Goal: Task Accomplishment & Management: Complete application form

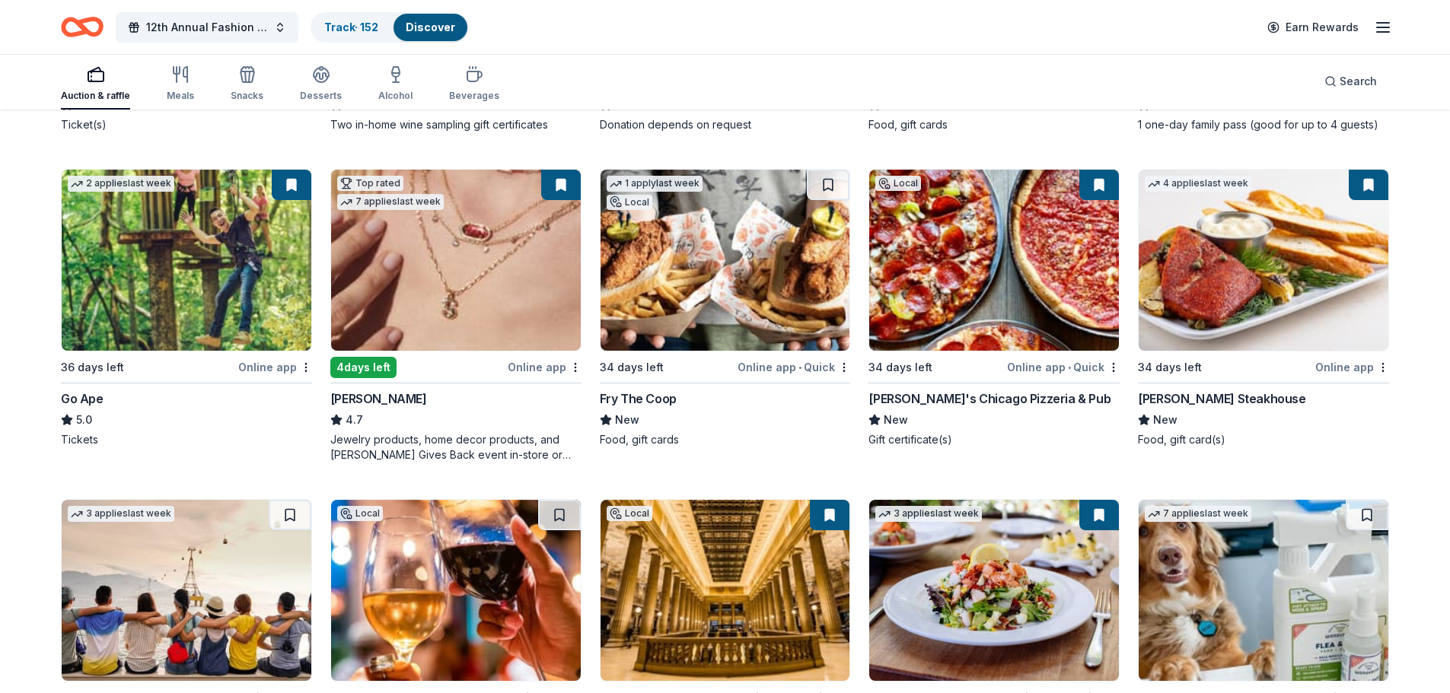
scroll to position [457, 0]
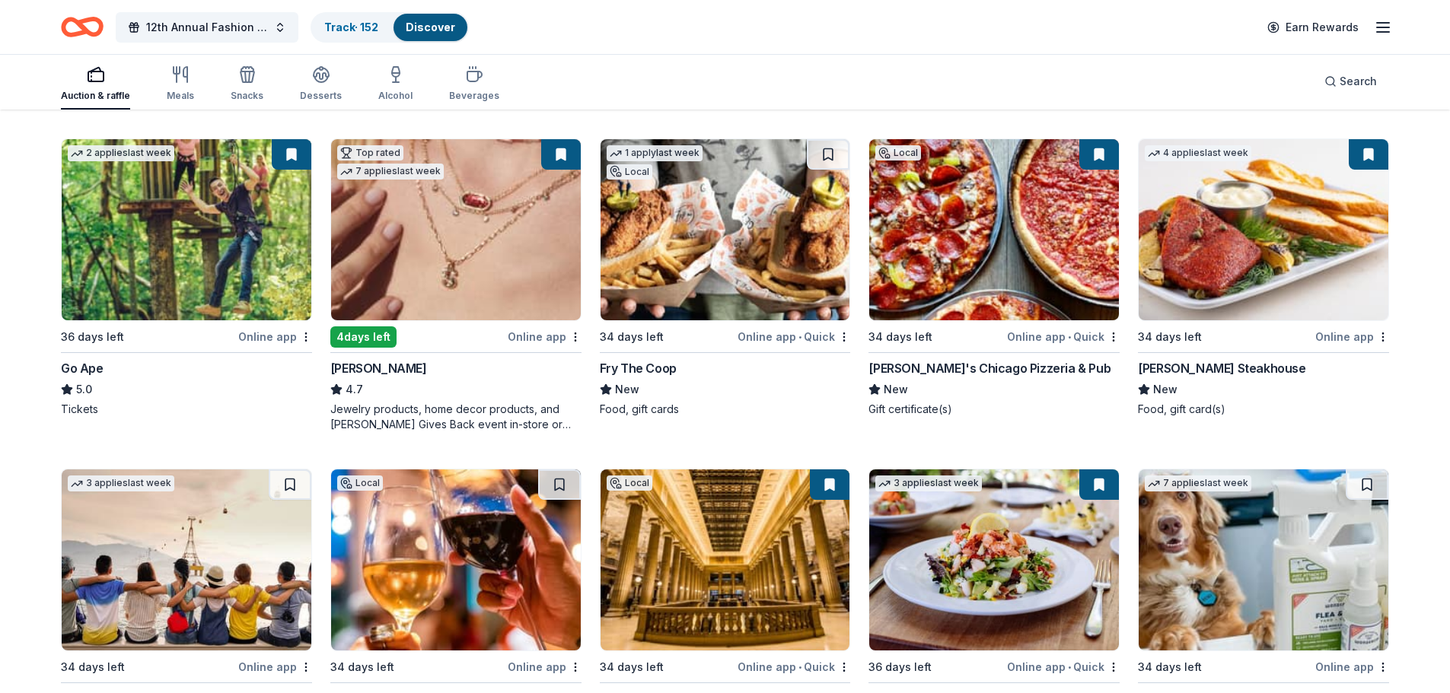
click at [744, 231] on img at bounding box center [726, 229] width 250 height 181
click at [832, 155] on button at bounding box center [828, 154] width 43 height 30
click at [1060, 174] on img at bounding box center [994, 229] width 250 height 181
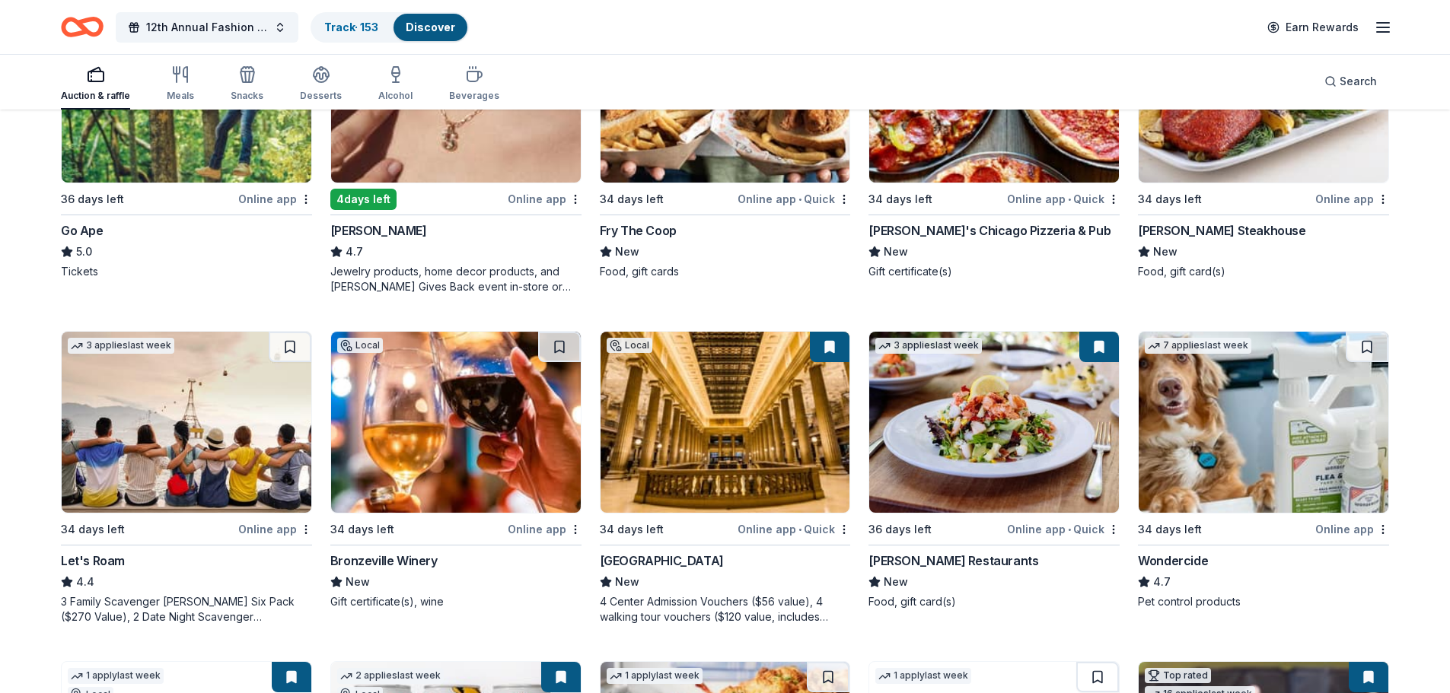
scroll to position [609, 0]
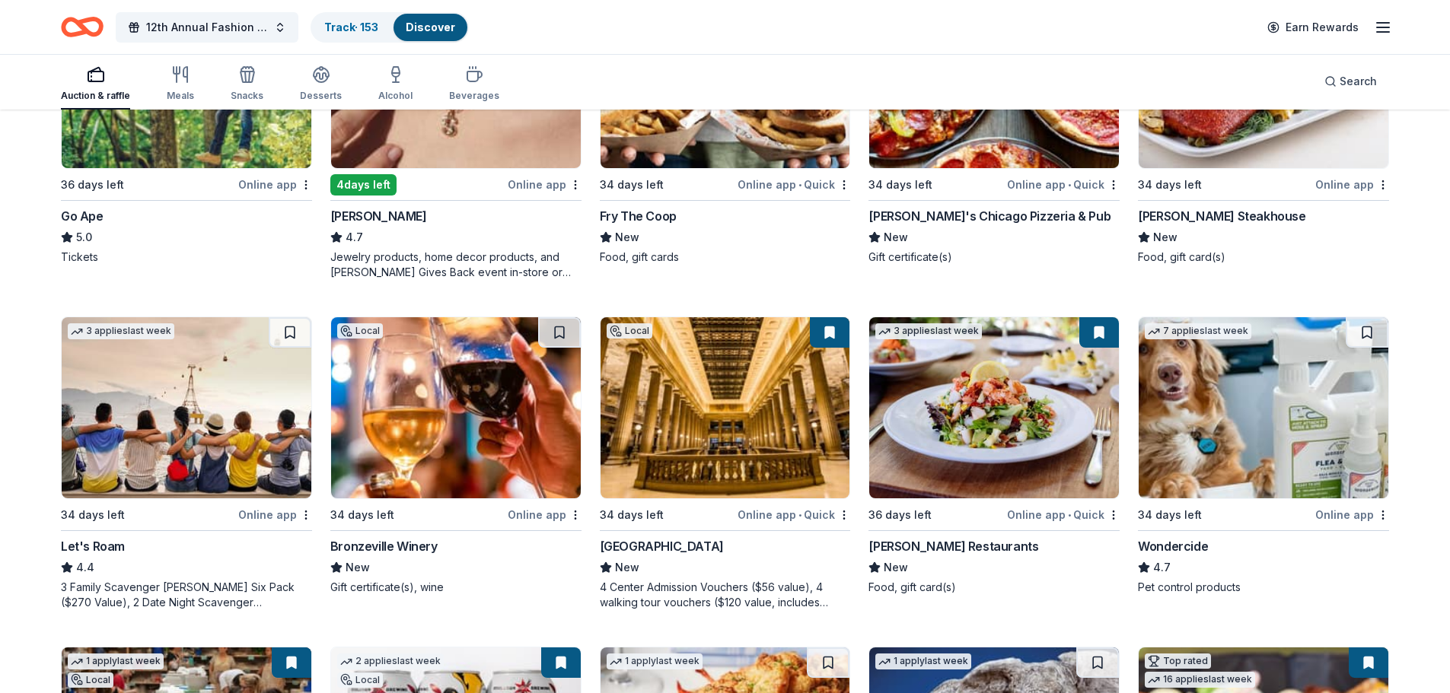
click at [515, 425] on img at bounding box center [456, 407] width 250 height 181
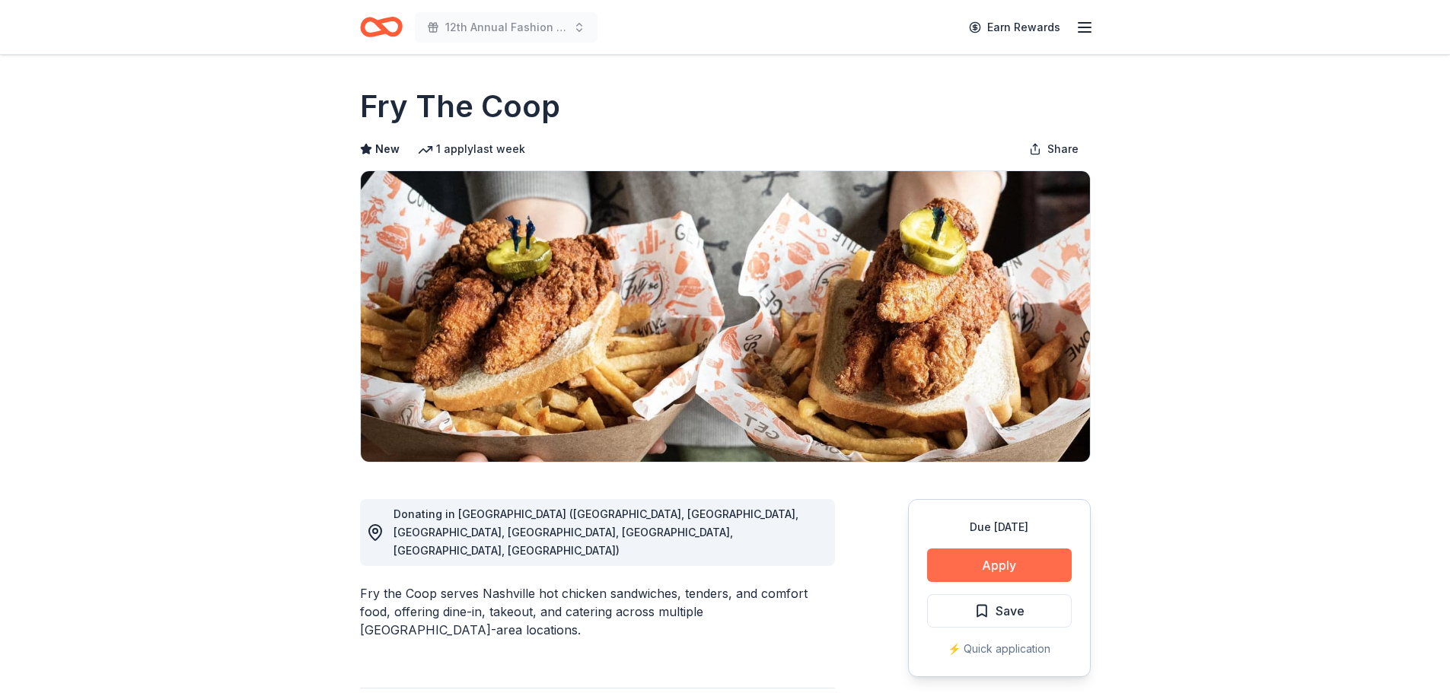
click at [999, 564] on button "Apply" at bounding box center [999, 565] width 145 height 33
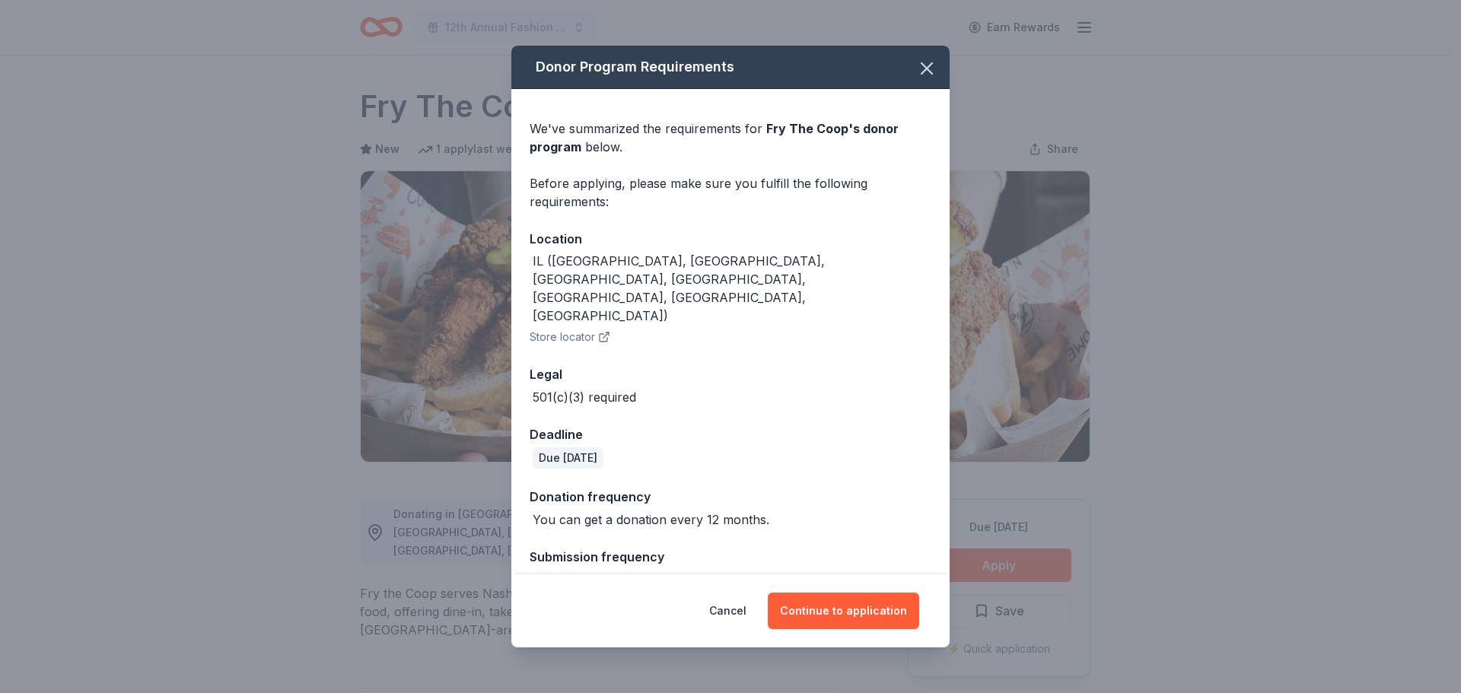
click at [833, 590] on div "Cancel Continue to application" at bounding box center [730, 611] width 438 height 73
click at [833, 611] on button "Continue to application" at bounding box center [843, 611] width 151 height 37
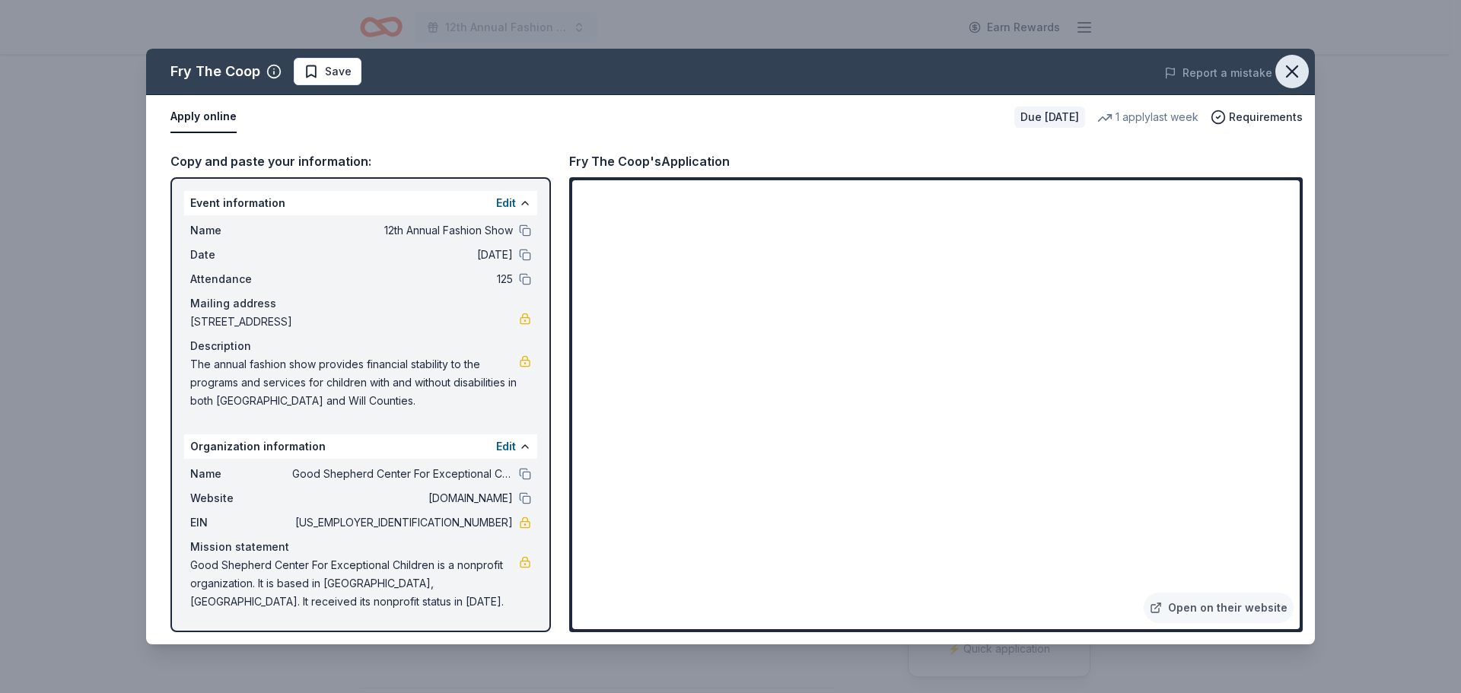
click at [1292, 71] on icon "button" at bounding box center [1292, 71] width 11 height 11
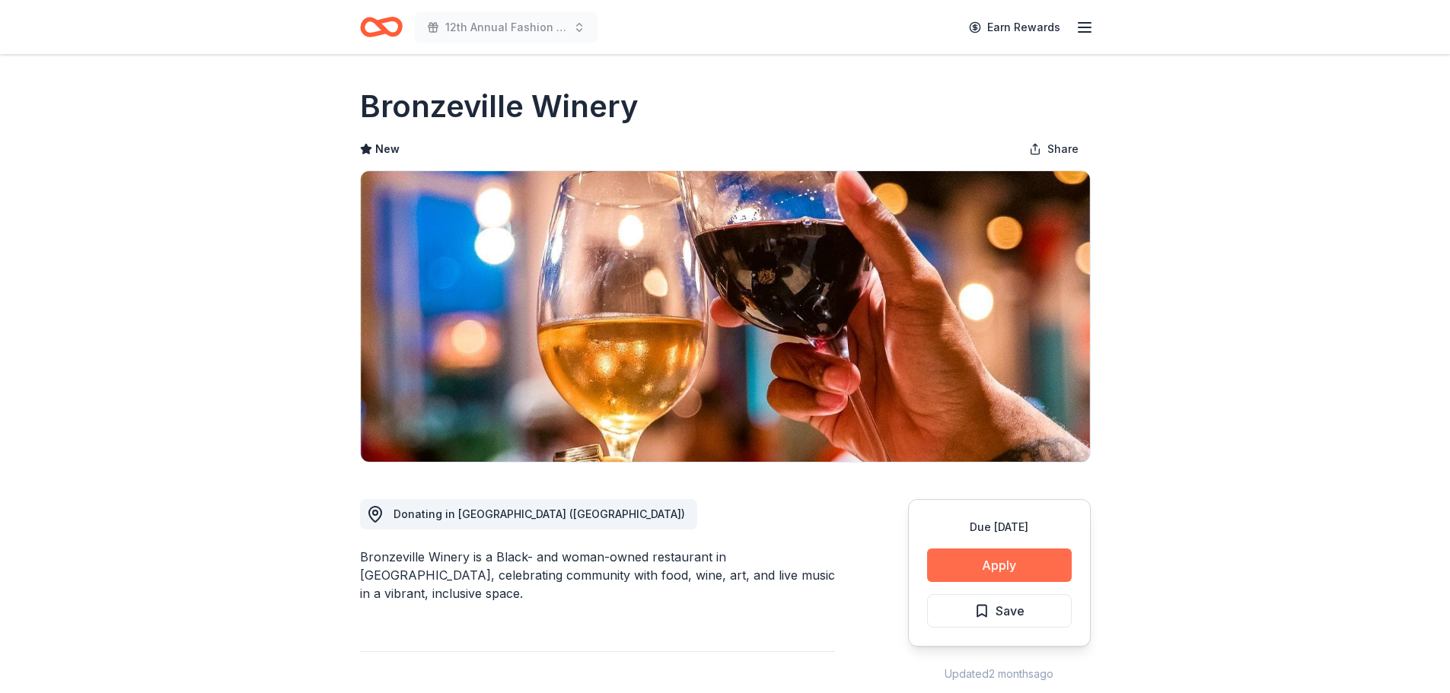
click at [1015, 558] on button "Apply" at bounding box center [999, 565] width 145 height 33
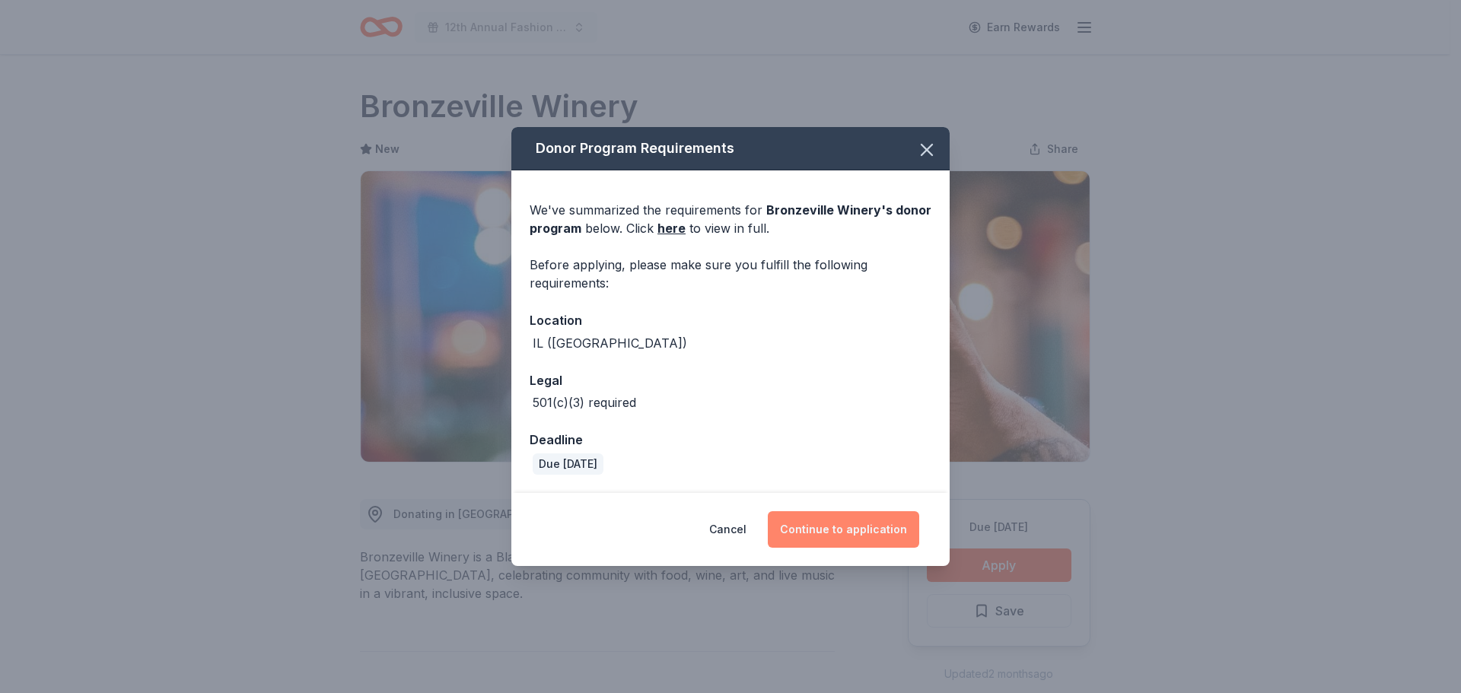
click at [832, 530] on button "Continue to application" at bounding box center [843, 529] width 151 height 37
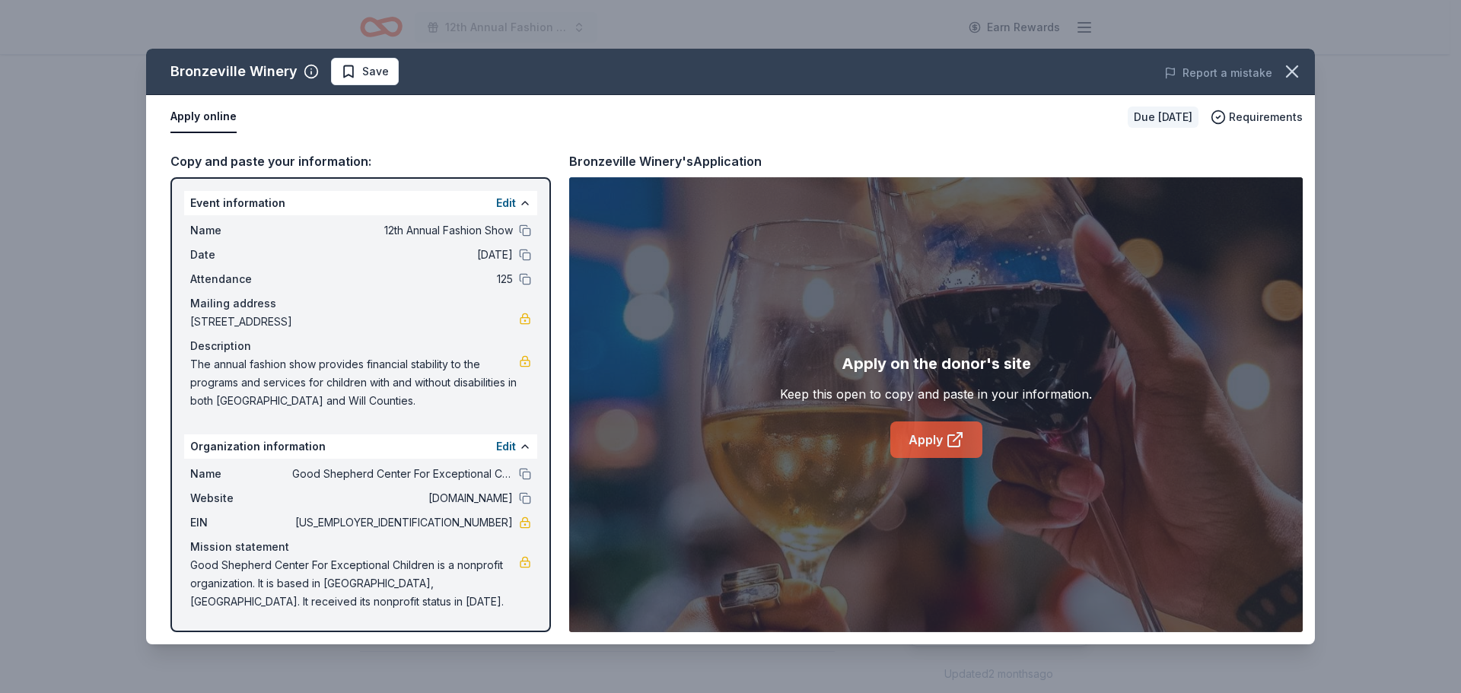
click at [919, 444] on link "Apply" at bounding box center [936, 440] width 92 height 37
click at [1290, 65] on icon "button" at bounding box center [1292, 71] width 21 height 21
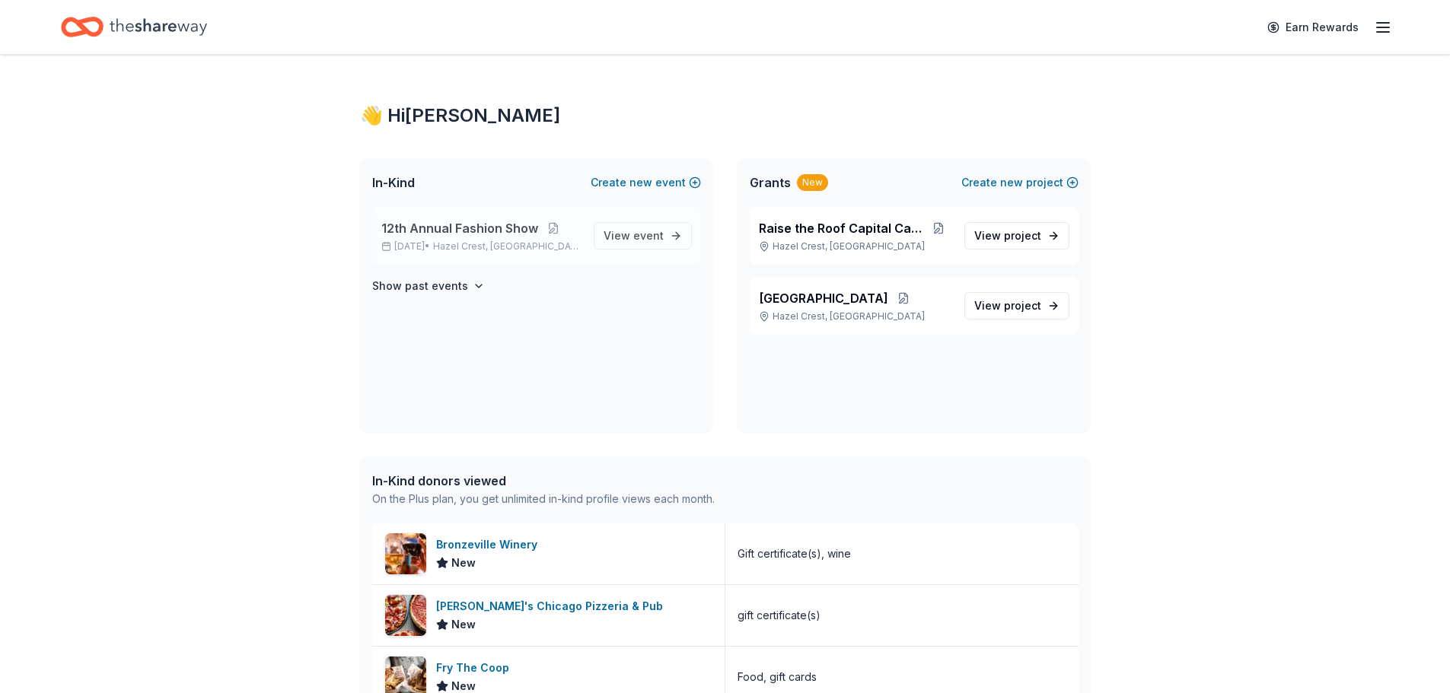
click at [458, 235] on span "12th Annual Fashion Show" at bounding box center [459, 228] width 157 height 18
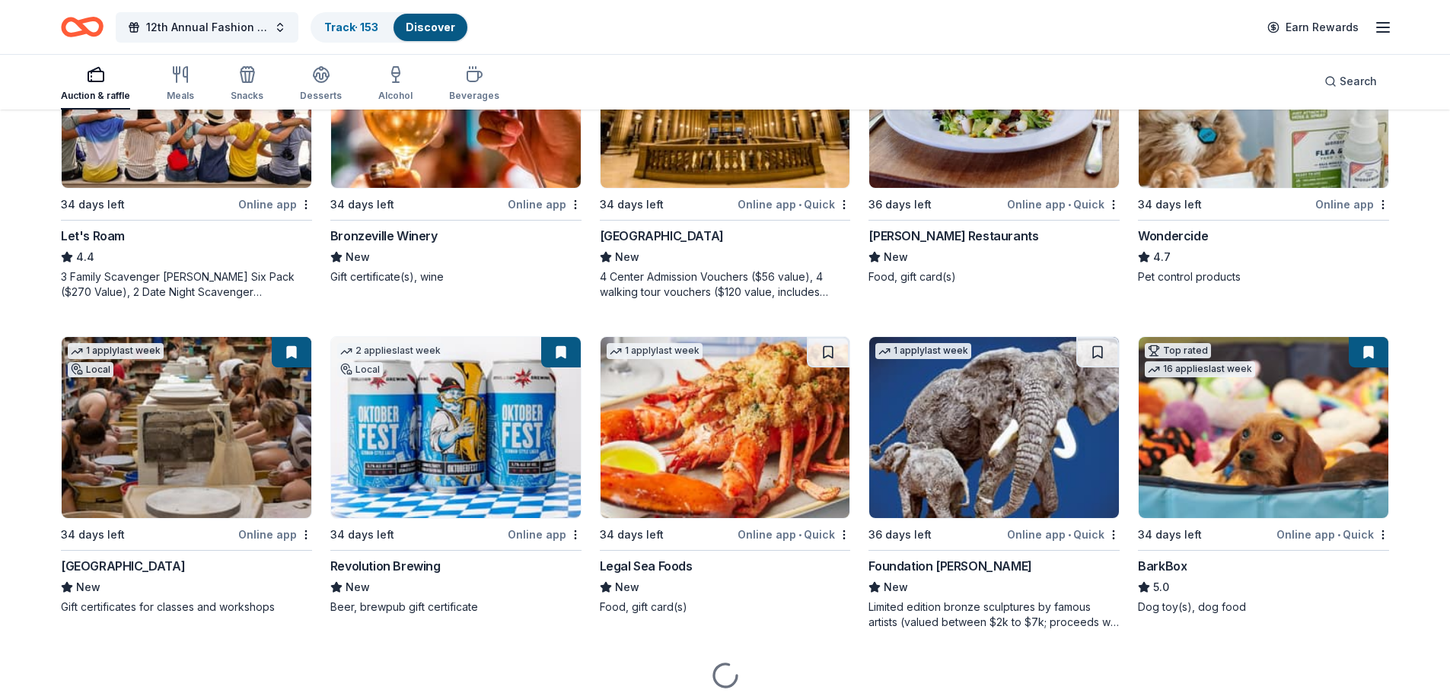
scroll to position [964, 0]
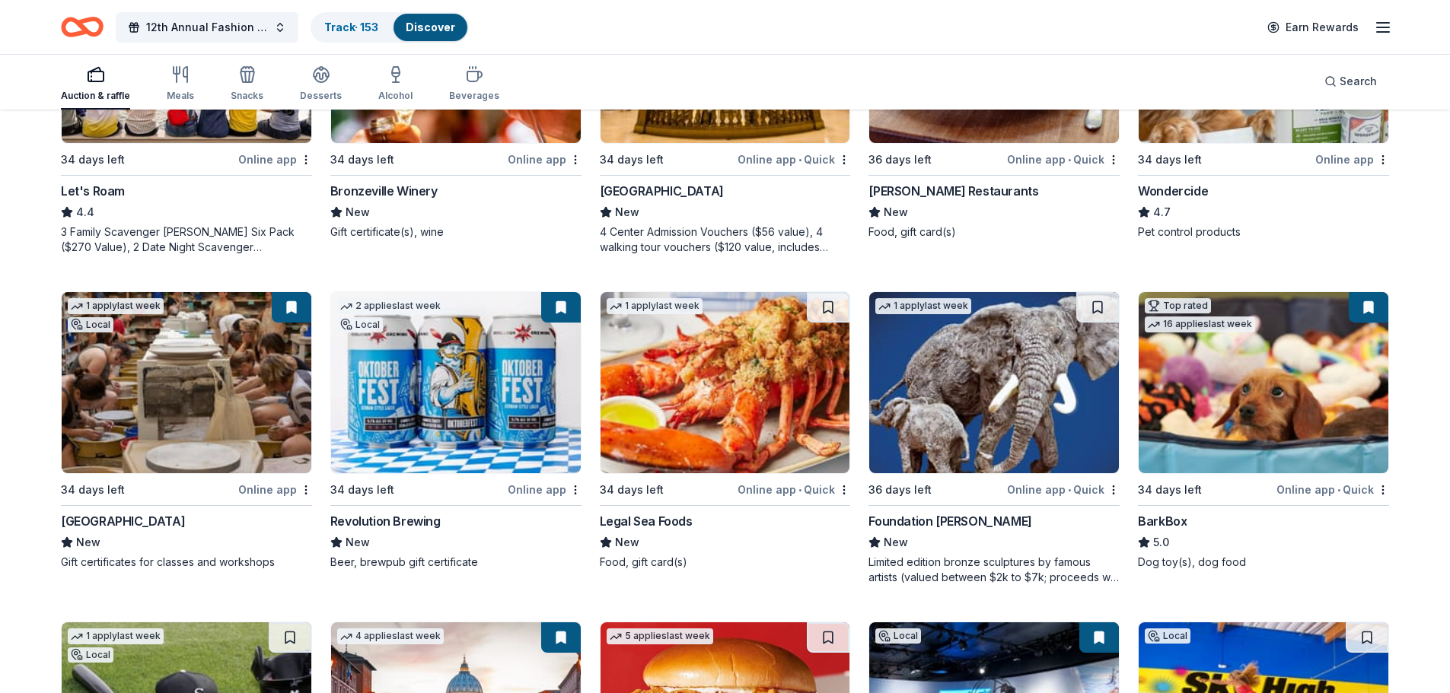
click at [766, 393] on img at bounding box center [726, 382] width 250 height 181
click at [822, 307] on button at bounding box center [828, 307] width 43 height 30
click at [827, 311] on button at bounding box center [830, 307] width 40 height 30
click at [827, 310] on button at bounding box center [830, 307] width 40 height 30
click at [827, 311] on button at bounding box center [830, 307] width 40 height 30
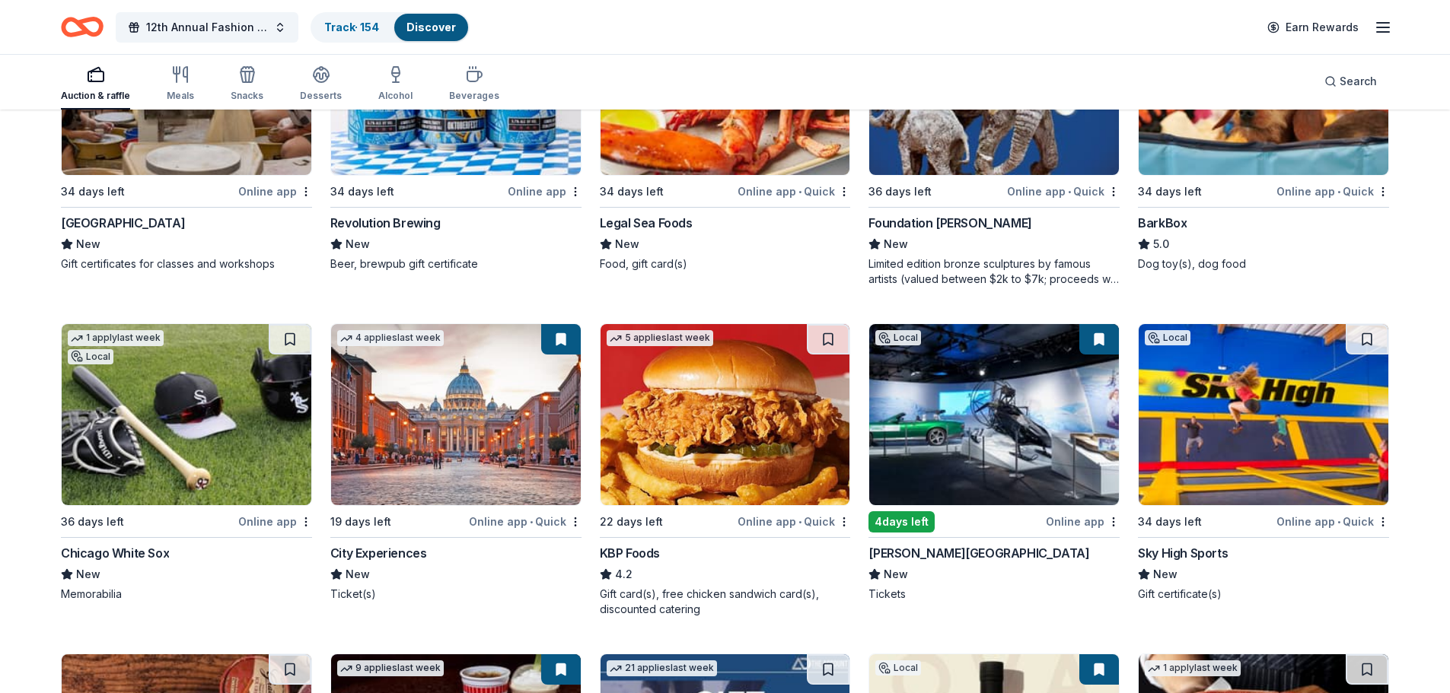
scroll to position [1269, 0]
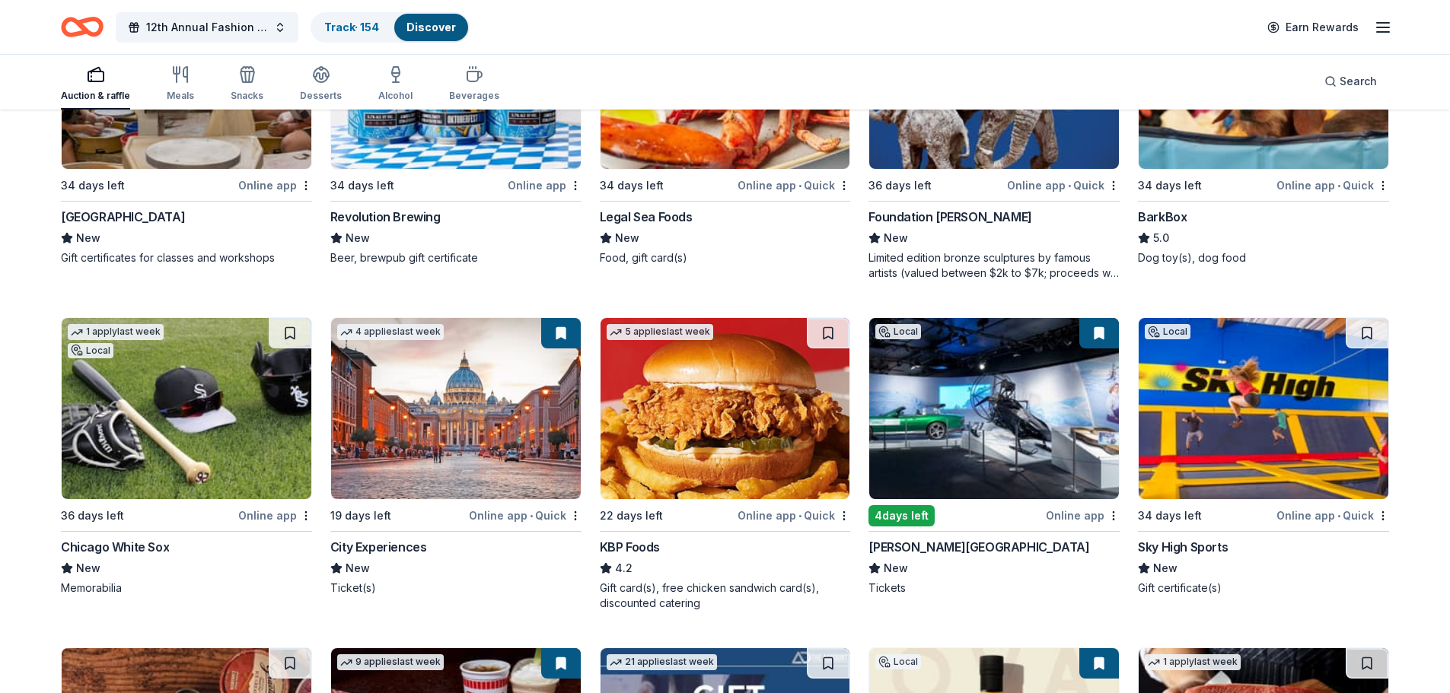
click at [230, 454] on img at bounding box center [187, 408] width 250 height 181
click at [292, 332] on button at bounding box center [290, 333] width 43 height 30
click at [715, 409] on img at bounding box center [726, 408] width 250 height 181
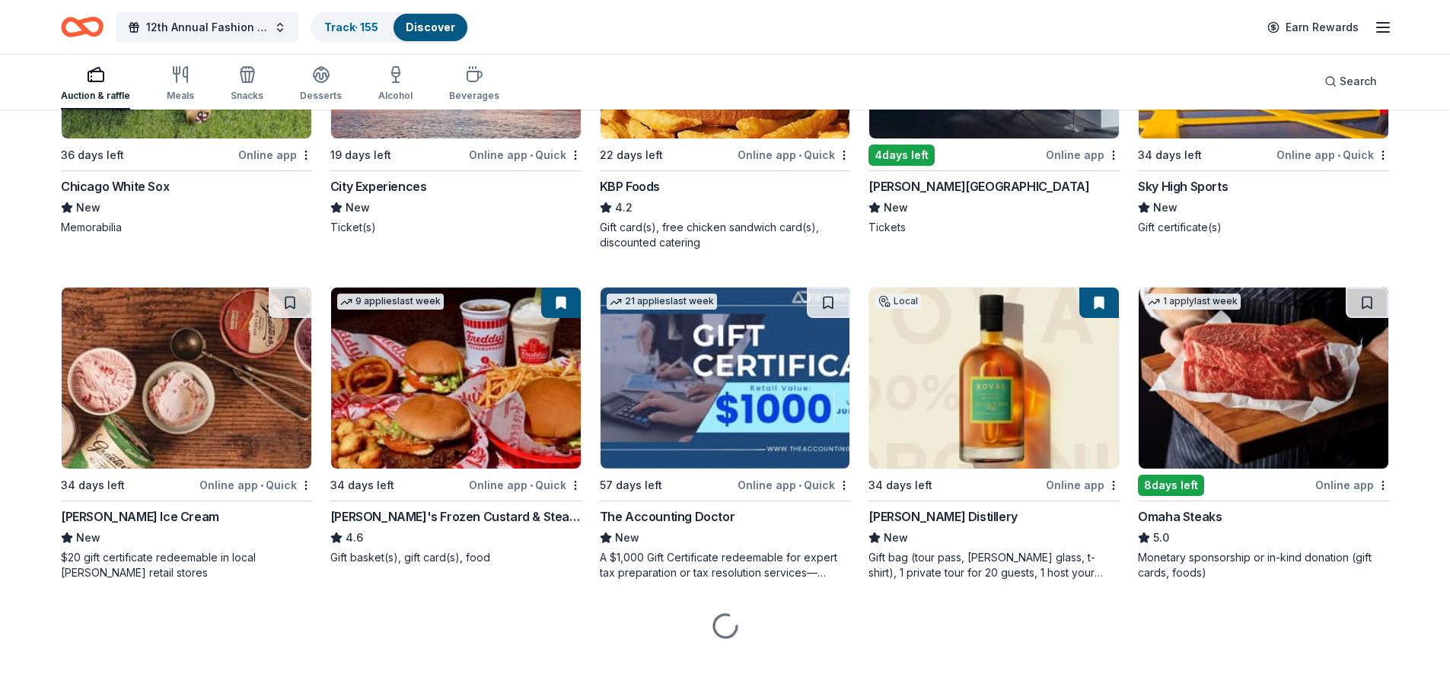
scroll to position [1639, 0]
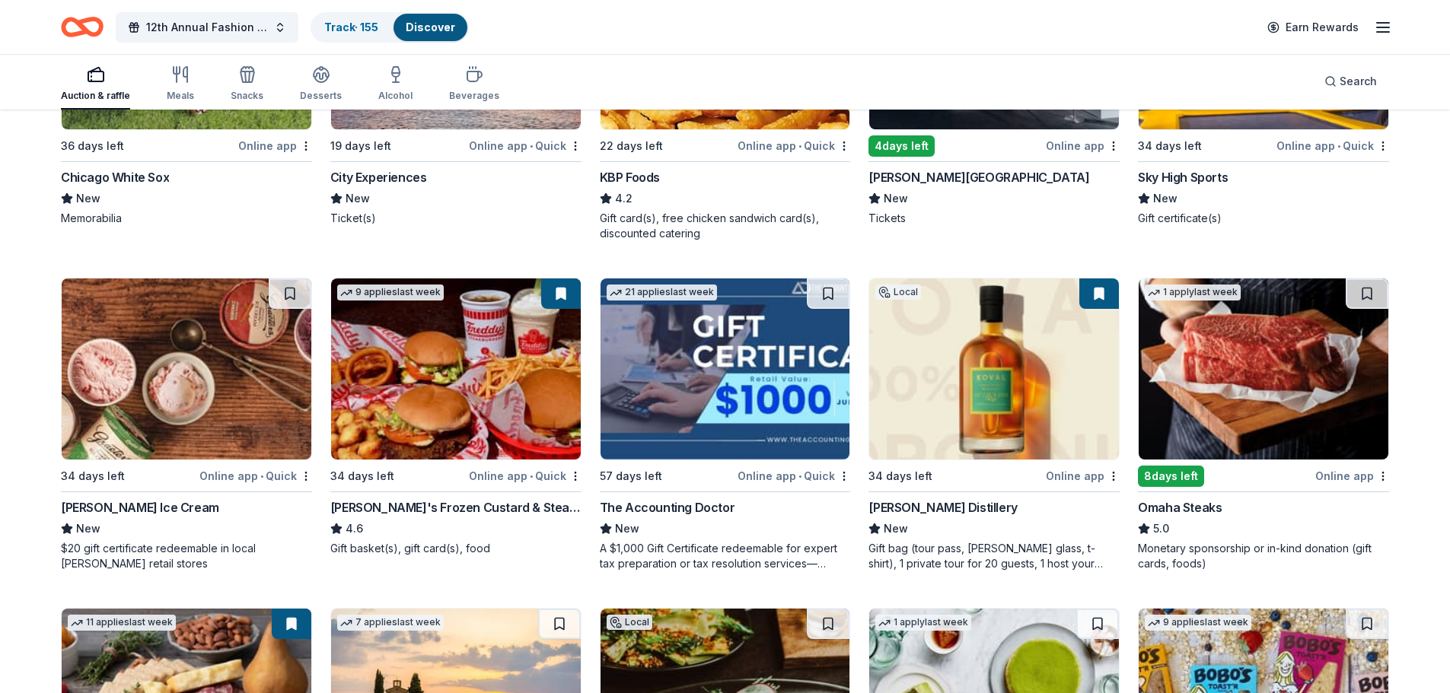
click at [824, 350] on img at bounding box center [726, 369] width 250 height 181
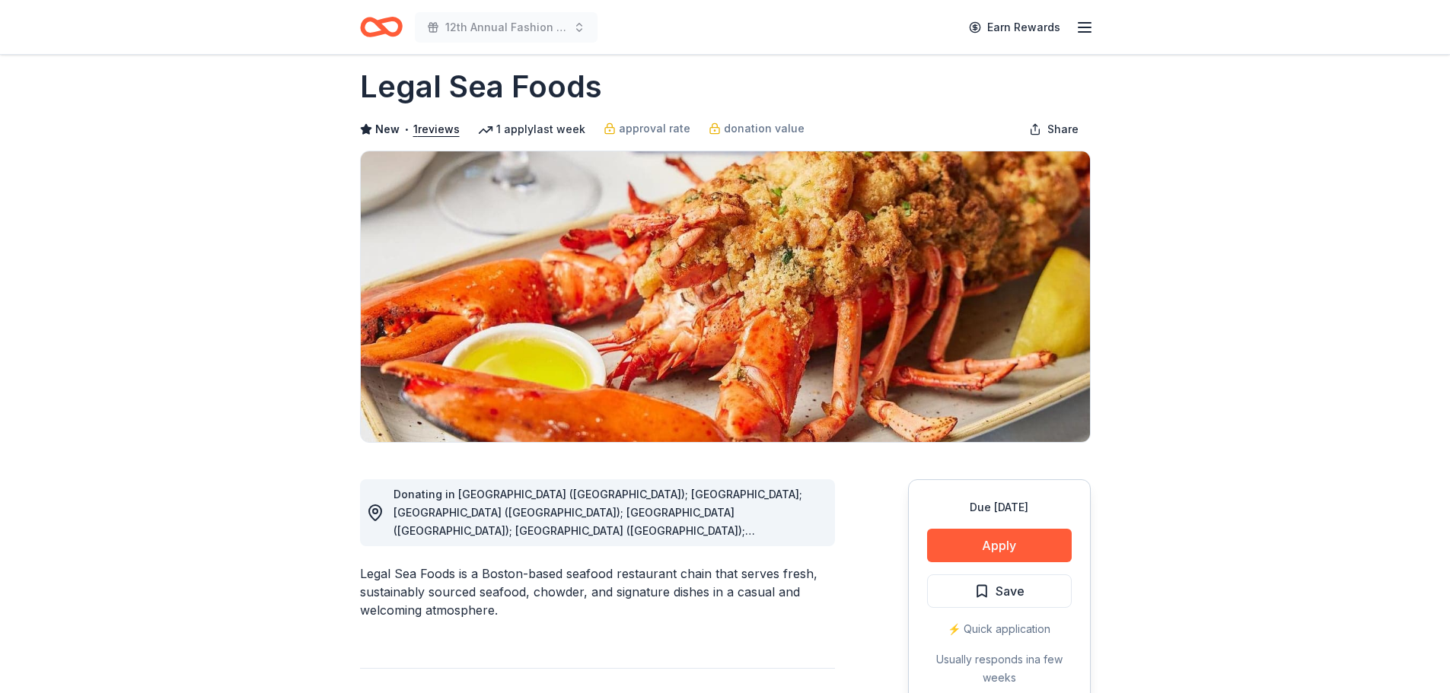
scroll to position [25, 0]
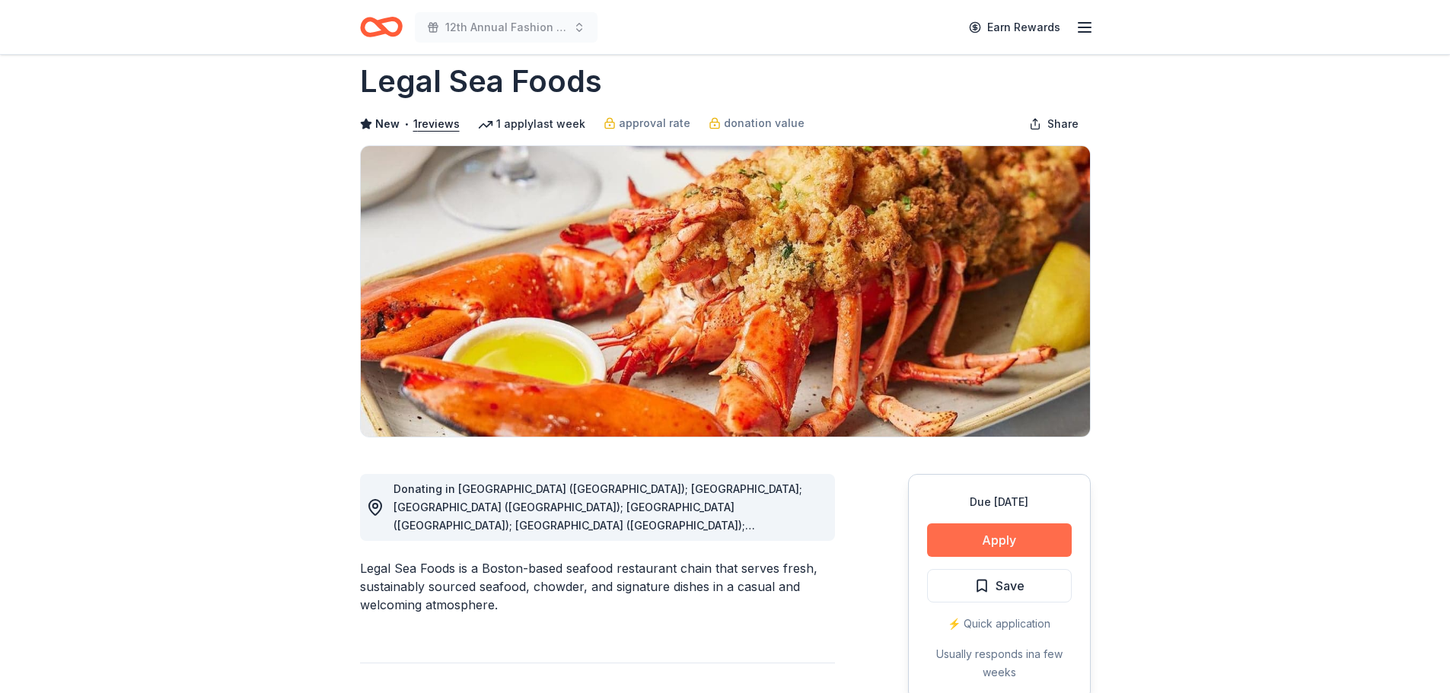
click at [1005, 537] on button "Apply" at bounding box center [999, 540] width 145 height 33
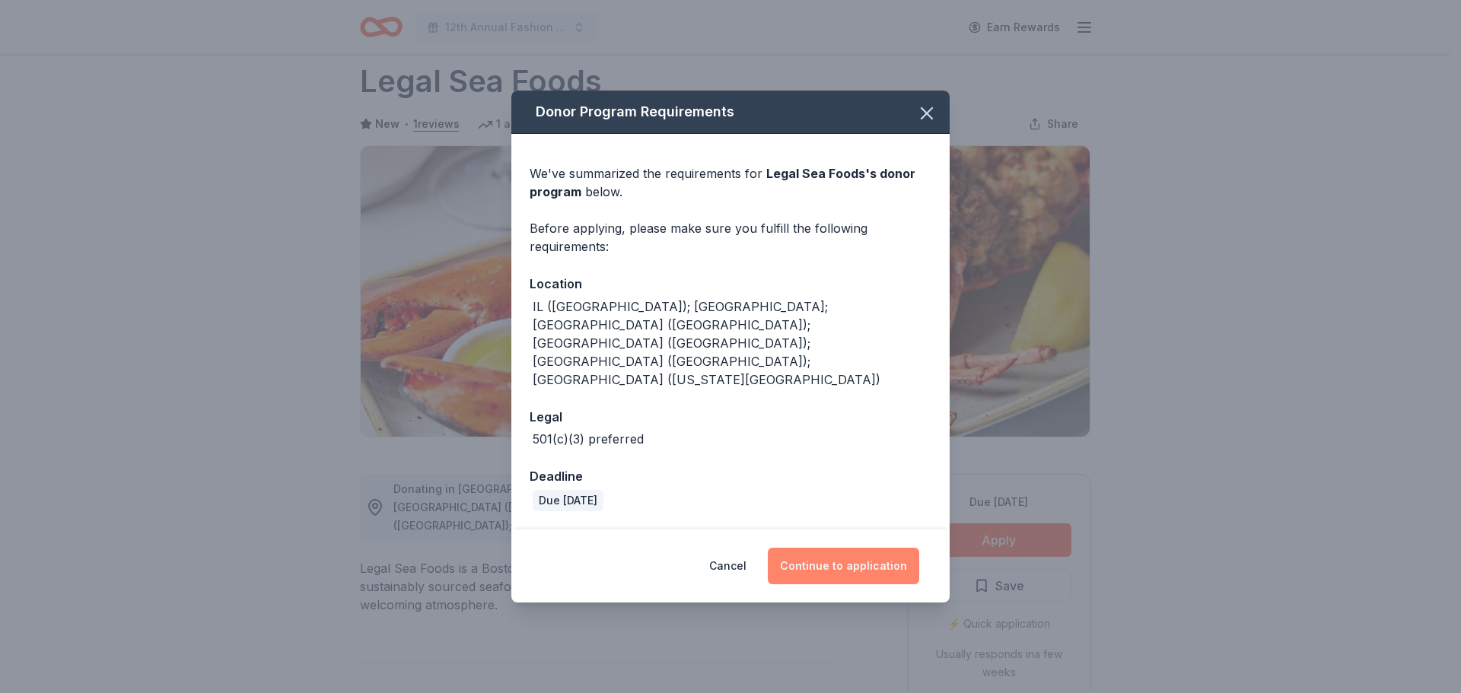
click at [864, 548] on button "Continue to application" at bounding box center [843, 566] width 151 height 37
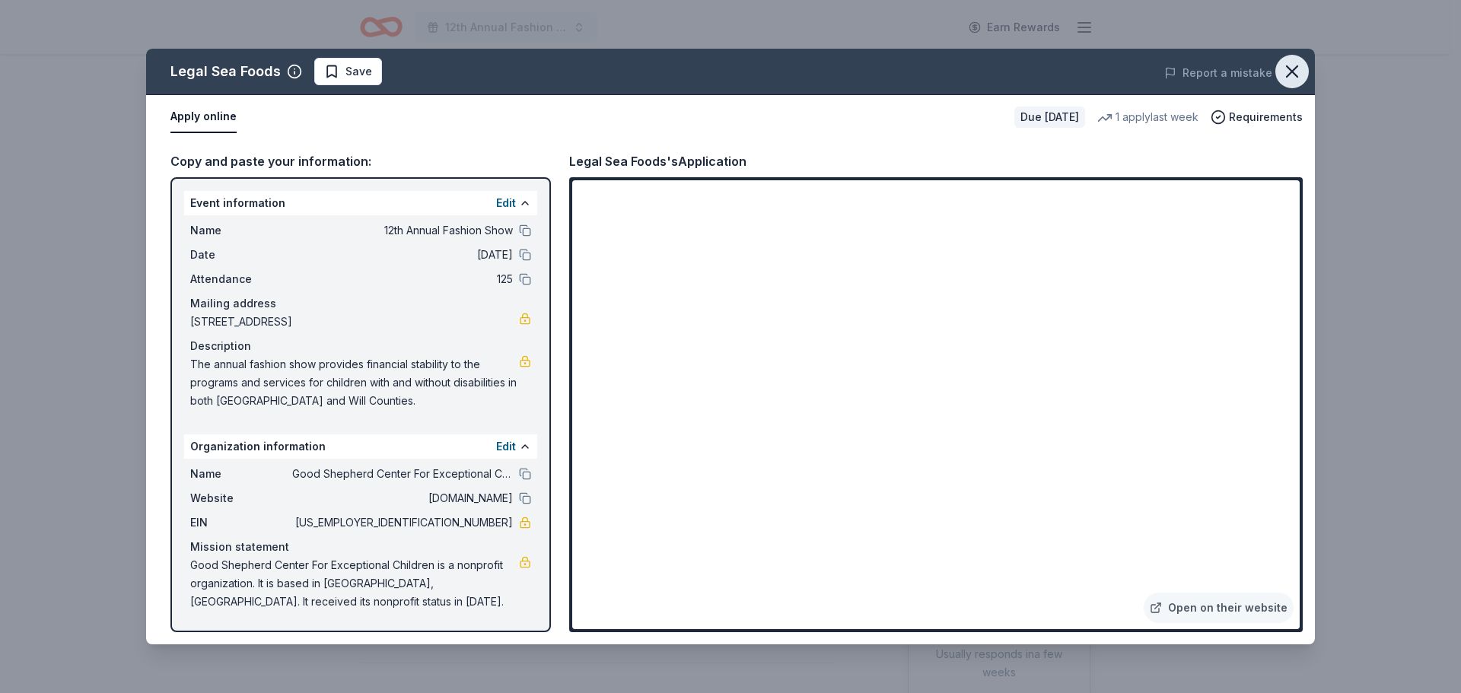
click at [1281, 61] on button "button" at bounding box center [1292, 71] width 33 height 33
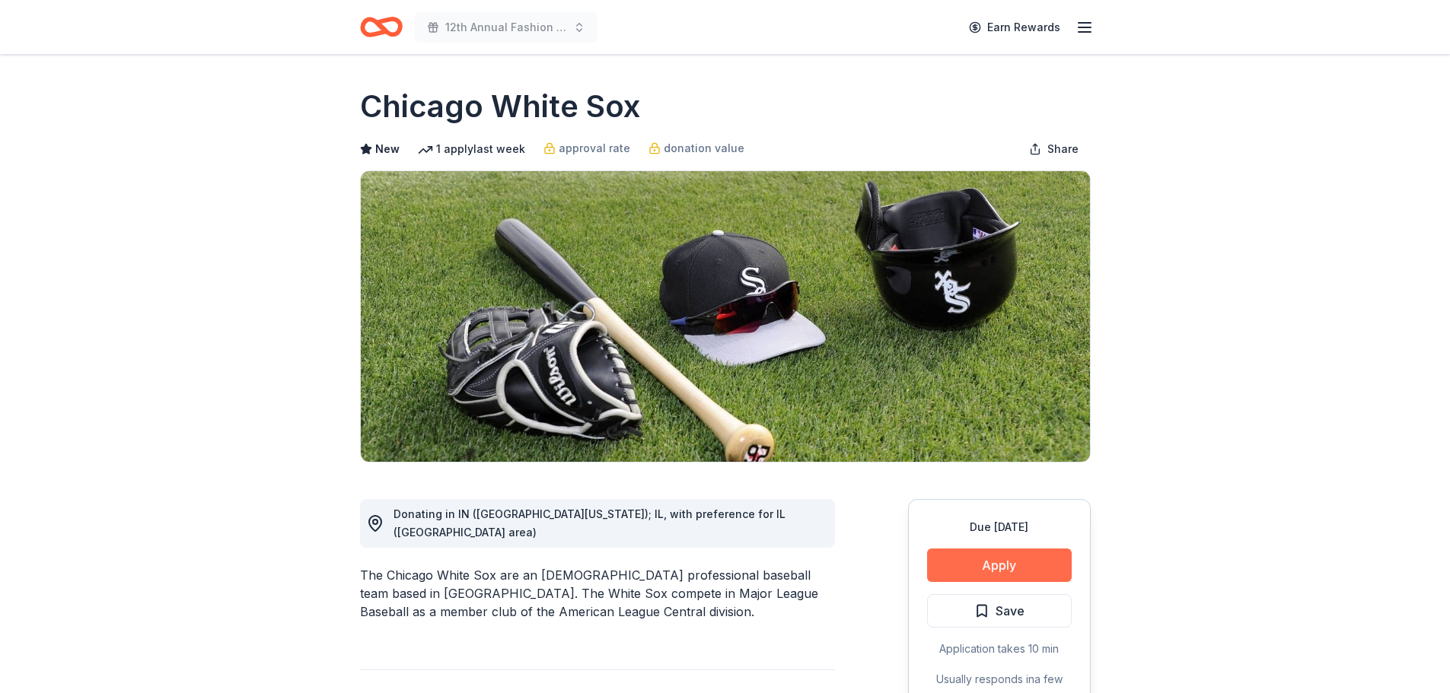
click at [998, 561] on button "Apply" at bounding box center [999, 565] width 145 height 33
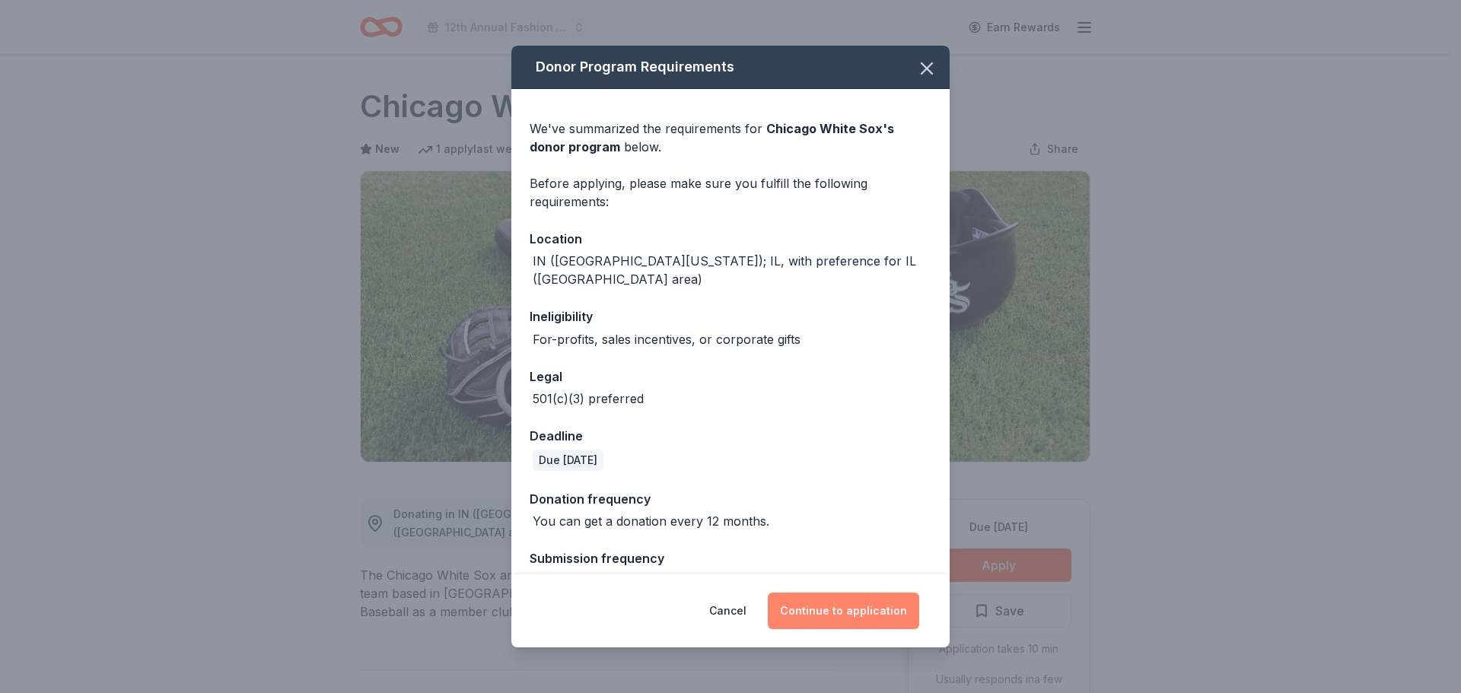
click at [848, 614] on button "Continue to application" at bounding box center [843, 611] width 151 height 37
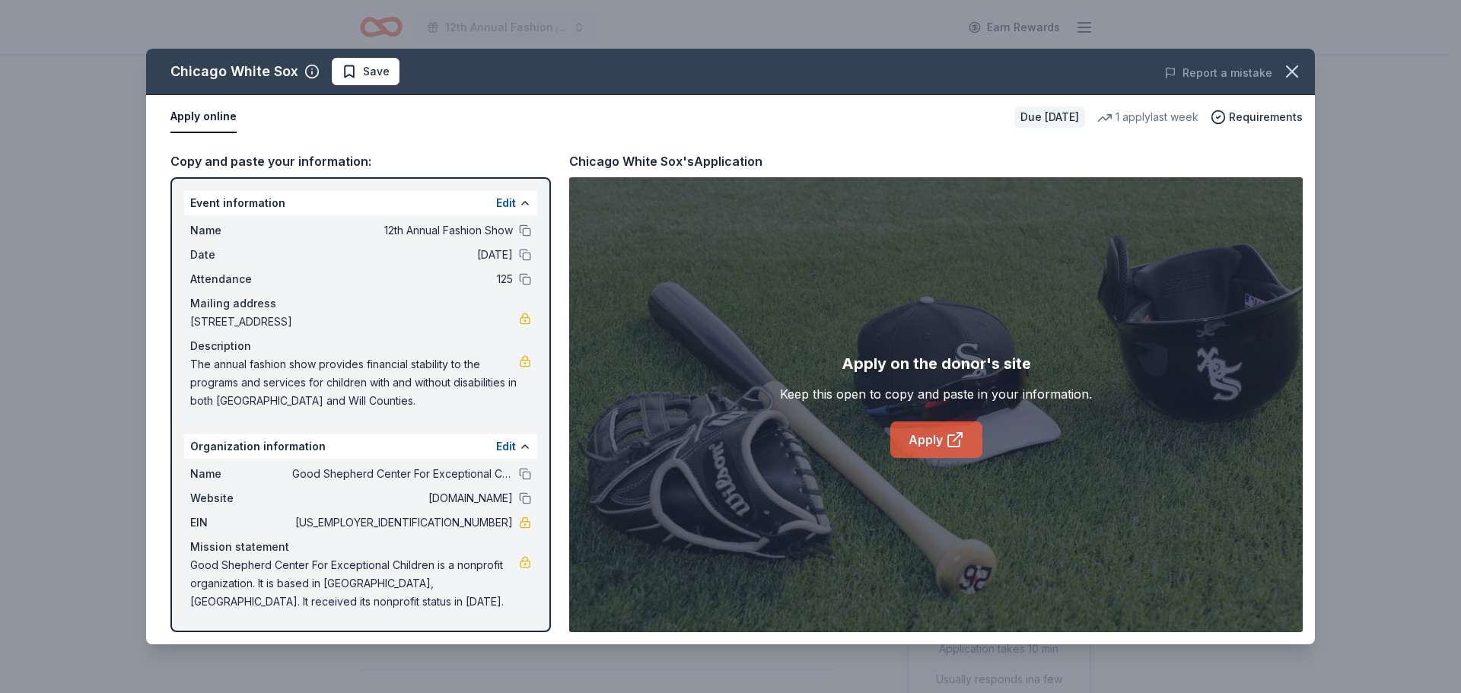
click at [925, 430] on link "Apply" at bounding box center [936, 440] width 92 height 37
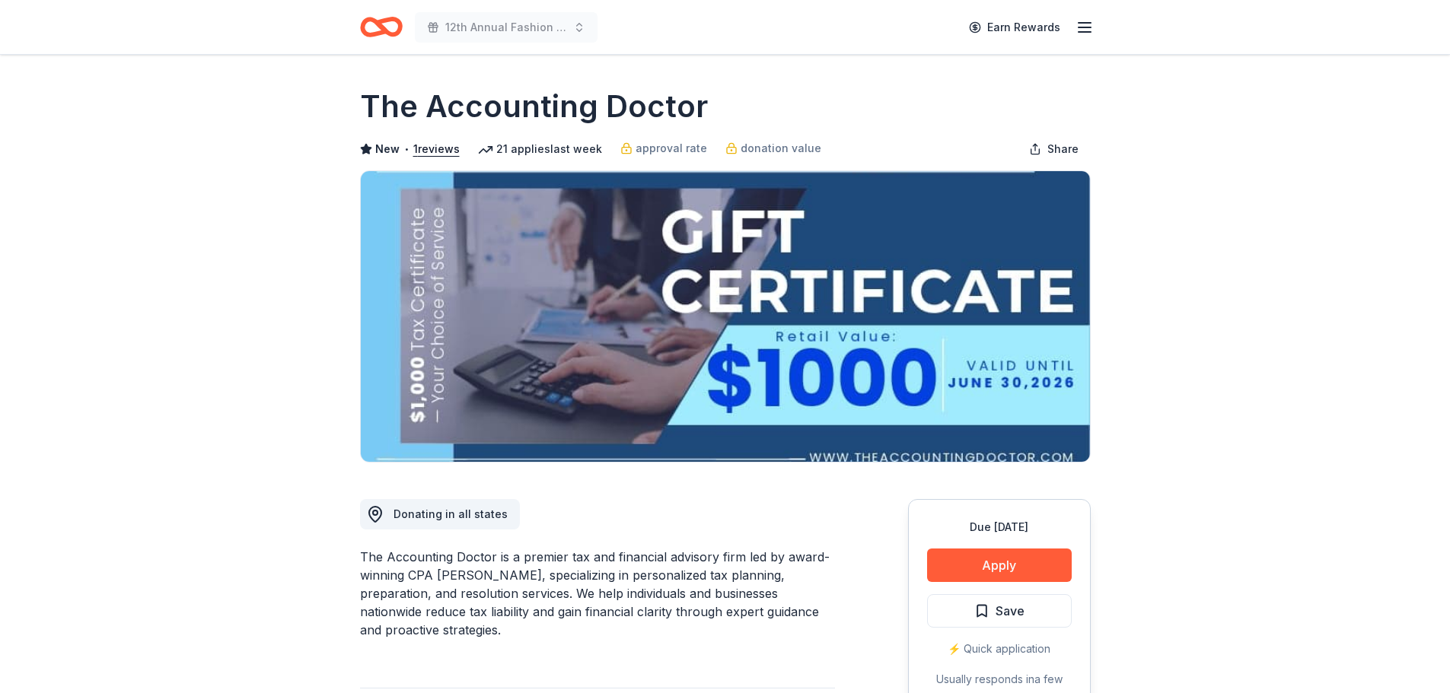
click at [1010, 546] on div "Due [DATE] Apply Save ⚡️ Quick application Usually responds in a few days" at bounding box center [999, 612] width 183 height 227
click at [983, 570] on button "Apply" at bounding box center [999, 565] width 145 height 33
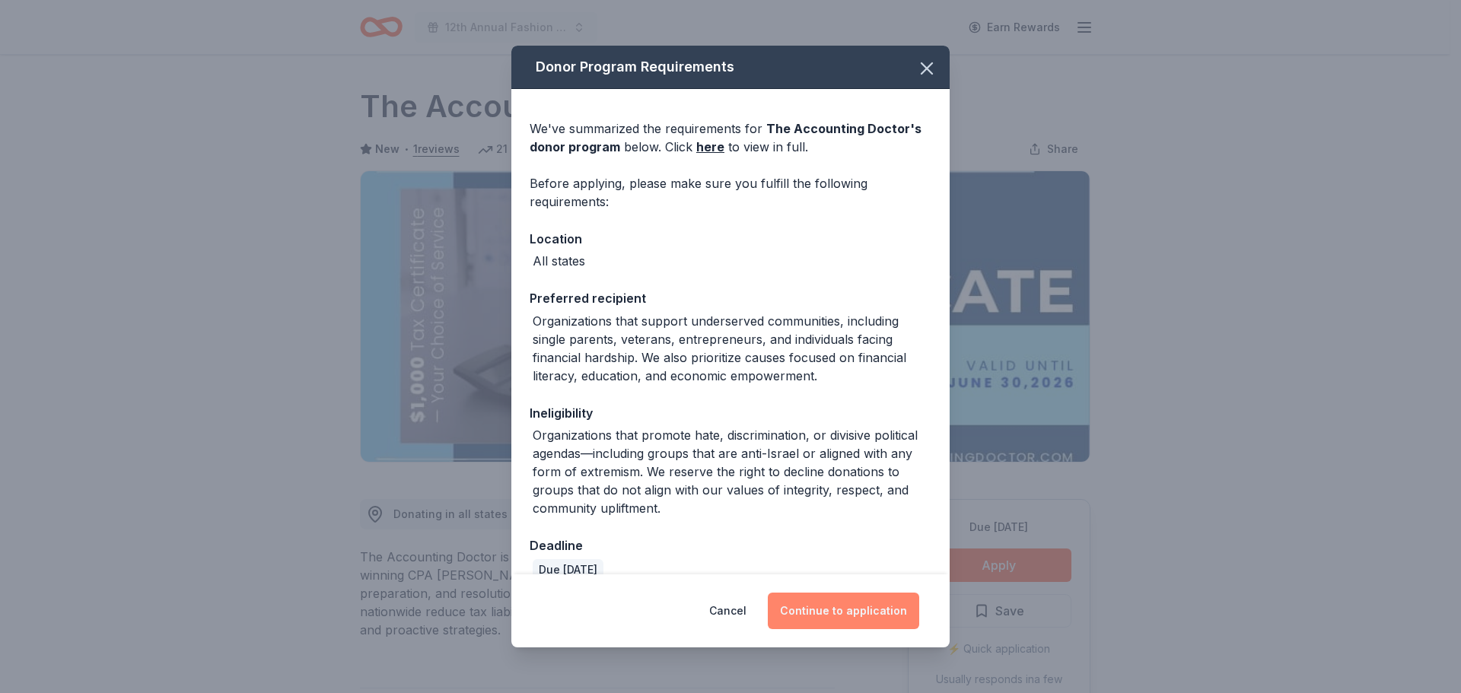
click at [852, 596] on button "Continue to application" at bounding box center [843, 611] width 151 height 37
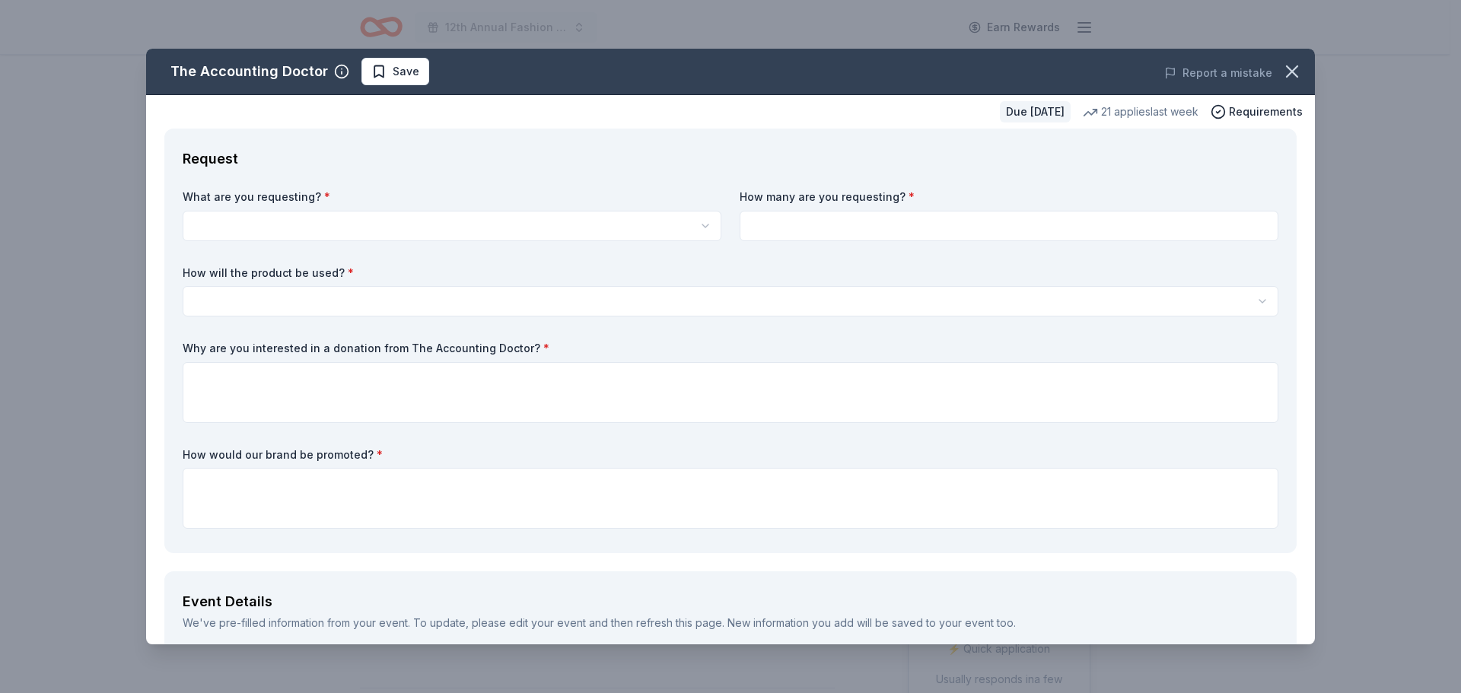
click at [205, 223] on html "12th Annual Fashion Show Earn Rewards Due [DATE] Share The Accounting Doctor Ne…" at bounding box center [730, 346] width 1461 height 693
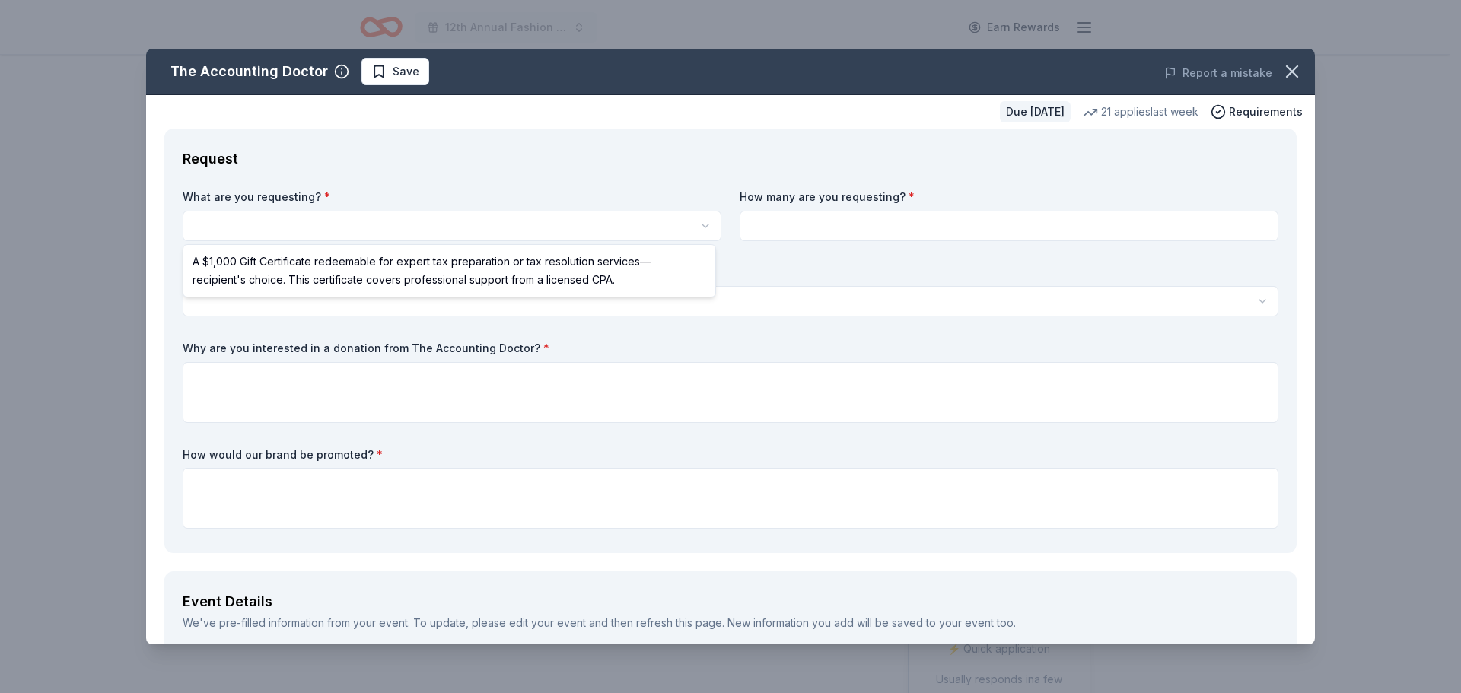
select select "A $1,000 Gift Certificate redeemable for expert tax preparation or tax resoluti…"
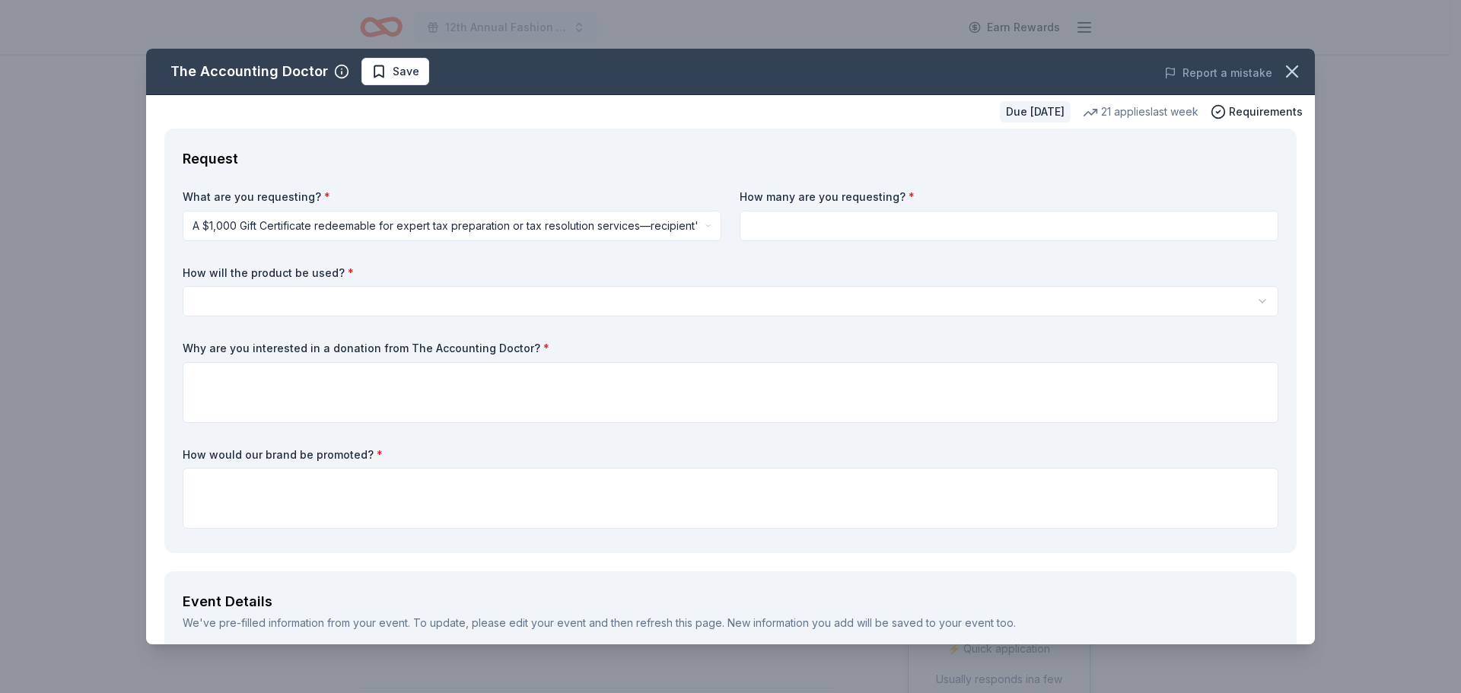
click at [798, 224] on input at bounding box center [1009, 226] width 539 height 30
type input "1"
click at [213, 291] on html "12th Annual Fashion Show Earn Rewards Due [DATE] Share The Accounting Doctor Ne…" at bounding box center [730, 346] width 1461 height 693
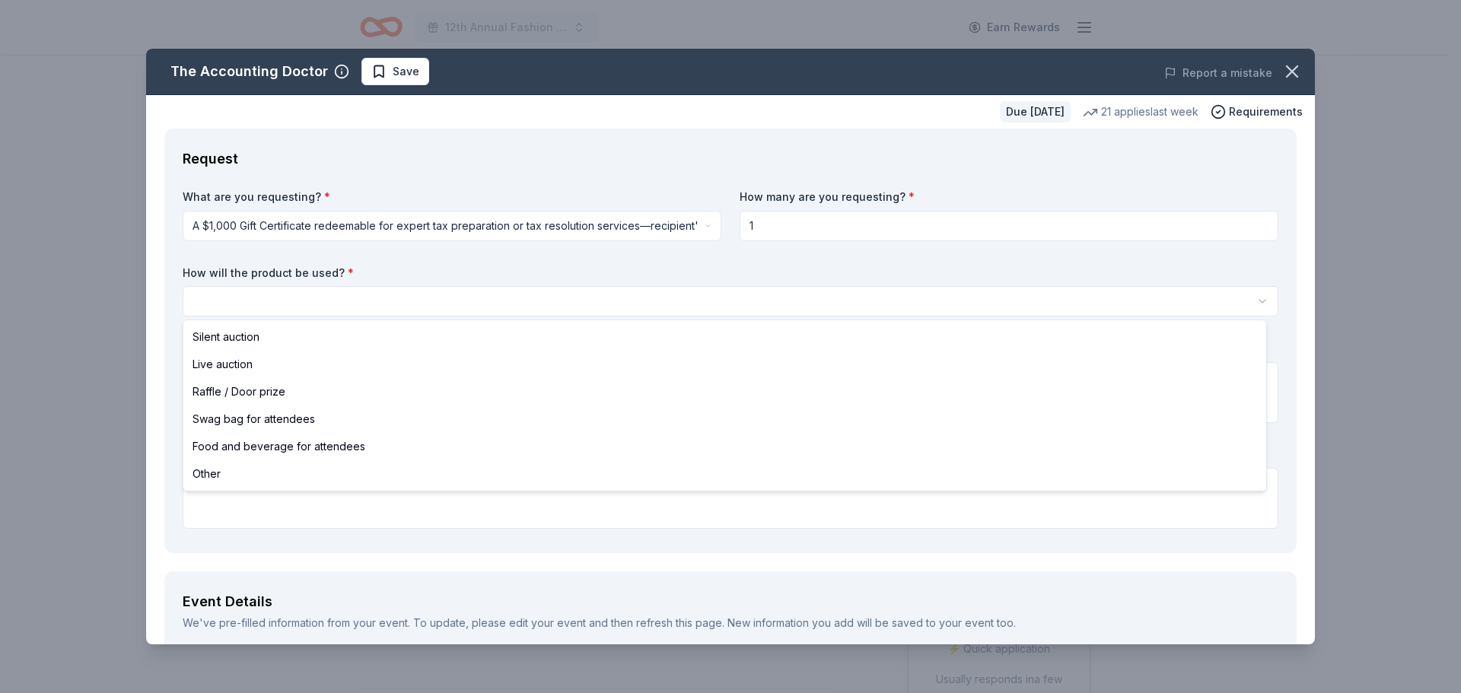
select select "silentAuction"
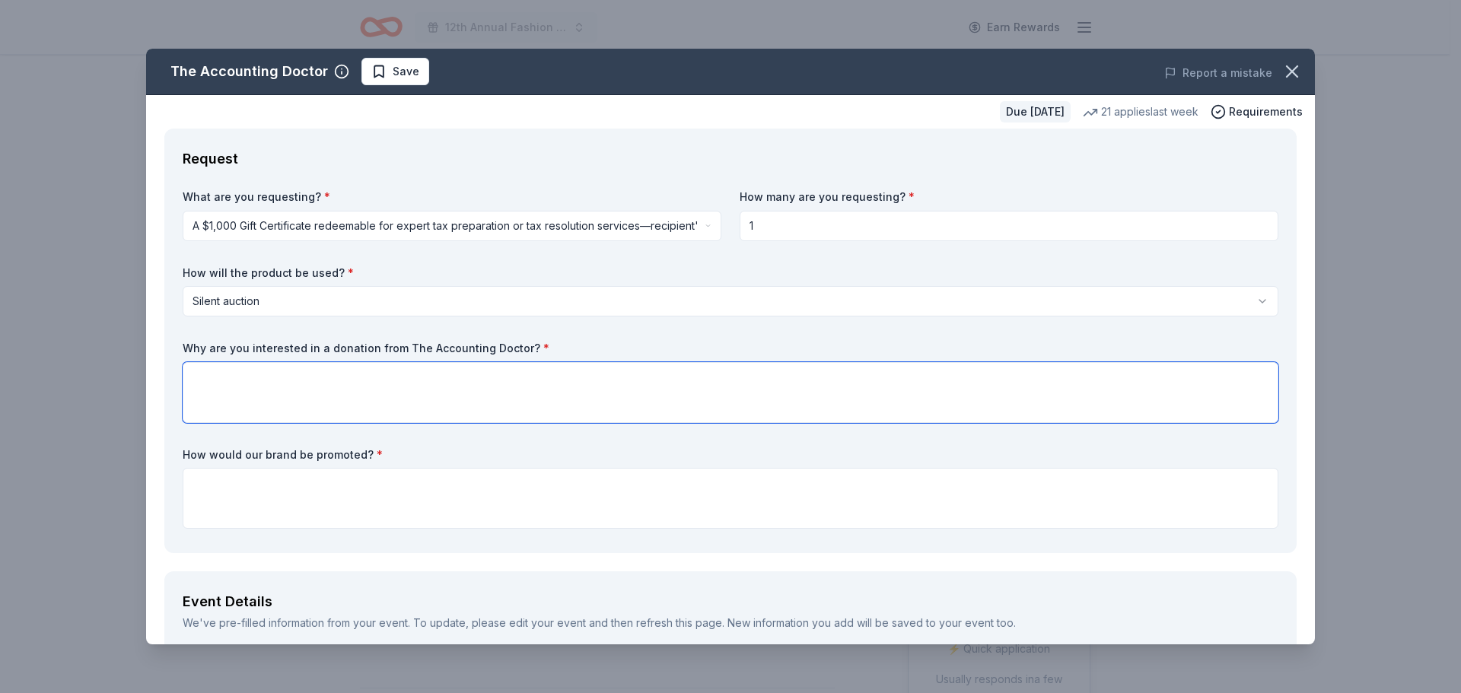
click at [211, 374] on textarea at bounding box center [731, 392] width 1096 height 61
type textarea "I"
type textarea "This opportunity would be a different service that guests can bid on during our…"
click at [217, 487] on textarea at bounding box center [731, 498] width 1096 height 61
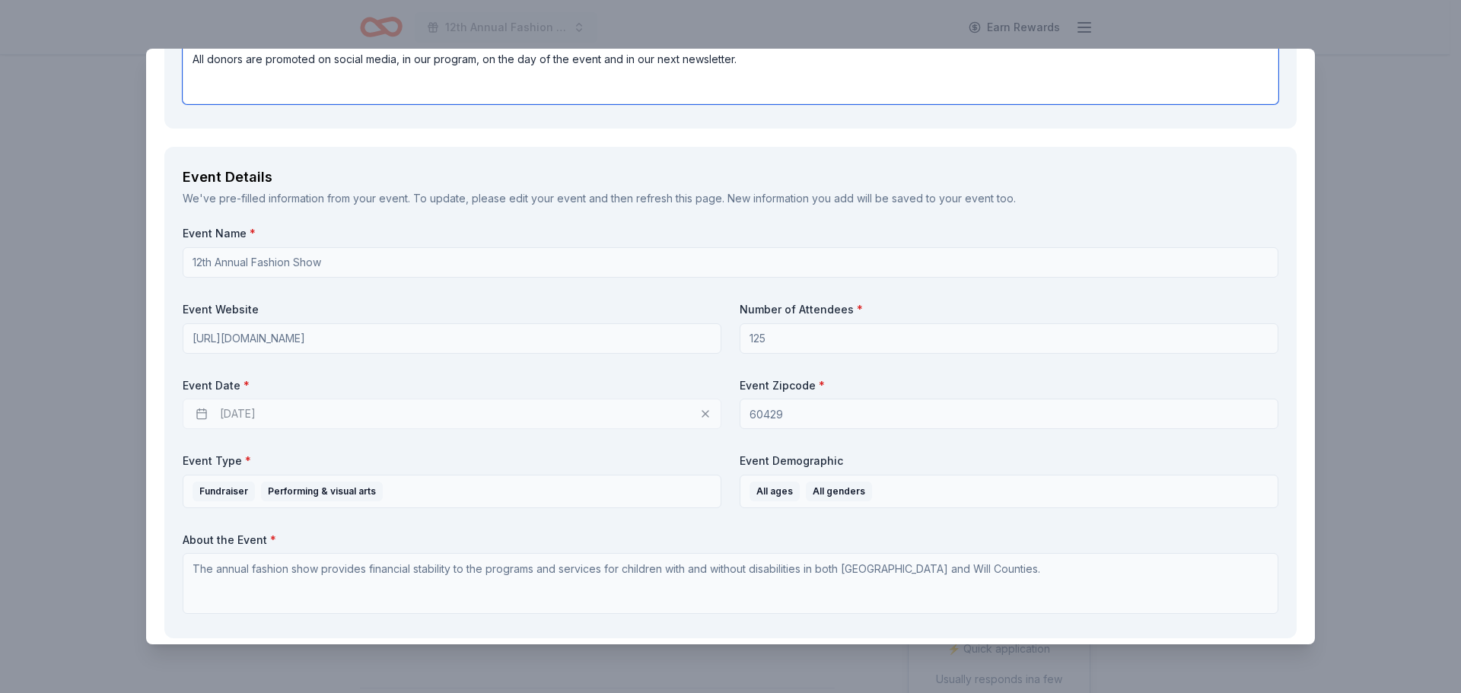
scroll to position [432, 0]
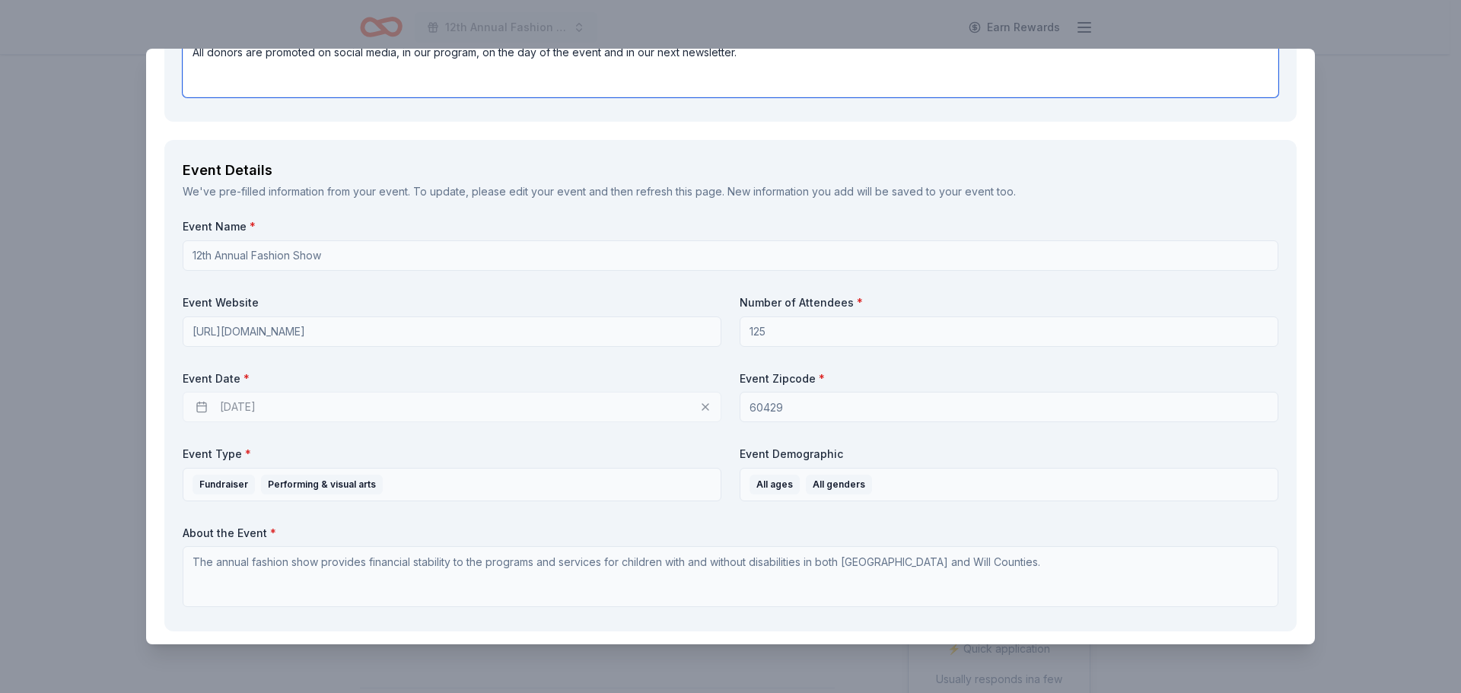
type textarea "All donors are promoted on social media, in our program, on the day of the even…"
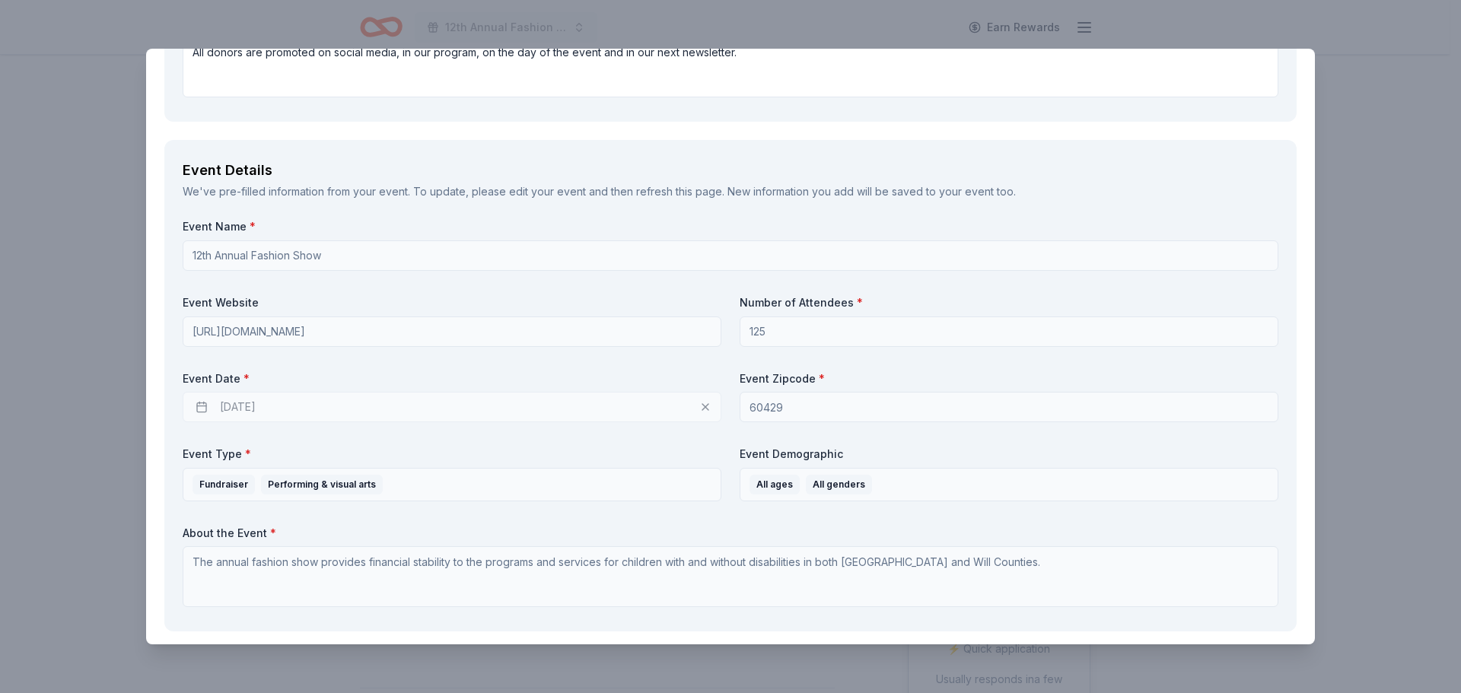
click at [291, 410] on div "[DATE]" at bounding box center [452, 407] width 539 height 30
click at [271, 407] on div "[DATE]" at bounding box center [452, 407] width 539 height 30
click at [696, 409] on div "[DATE]" at bounding box center [452, 407] width 539 height 30
click at [704, 406] on div "[DATE]" at bounding box center [452, 407] width 539 height 30
click at [269, 403] on div "[DATE]" at bounding box center [452, 407] width 539 height 30
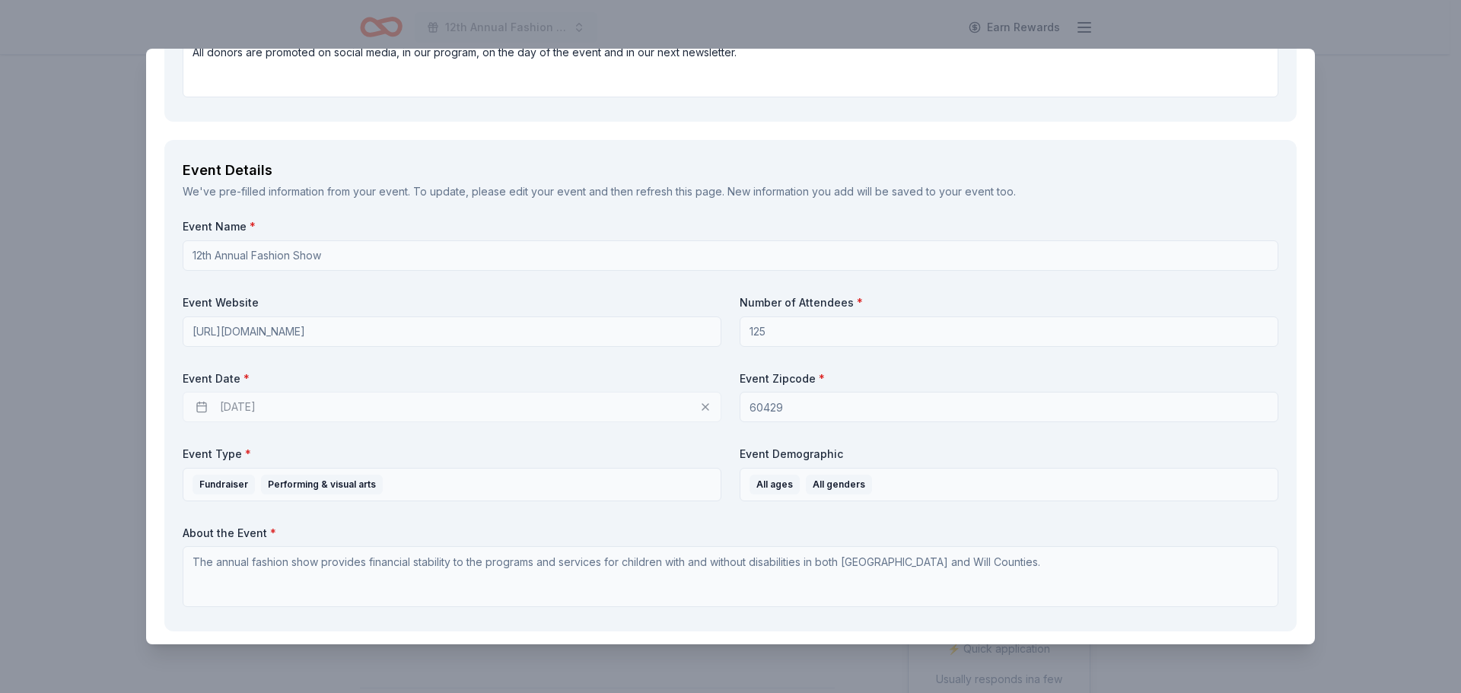
click at [269, 403] on div "[DATE]" at bounding box center [452, 407] width 539 height 30
click at [269, 404] on div "[DATE]" at bounding box center [452, 407] width 539 height 30
click at [196, 400] on div "[DATE]" at bounding box center [452, 407] width 539 height 30
click at [196, 403] on div "[DATE]" at bounding box center [452, 407] width 539 height 30
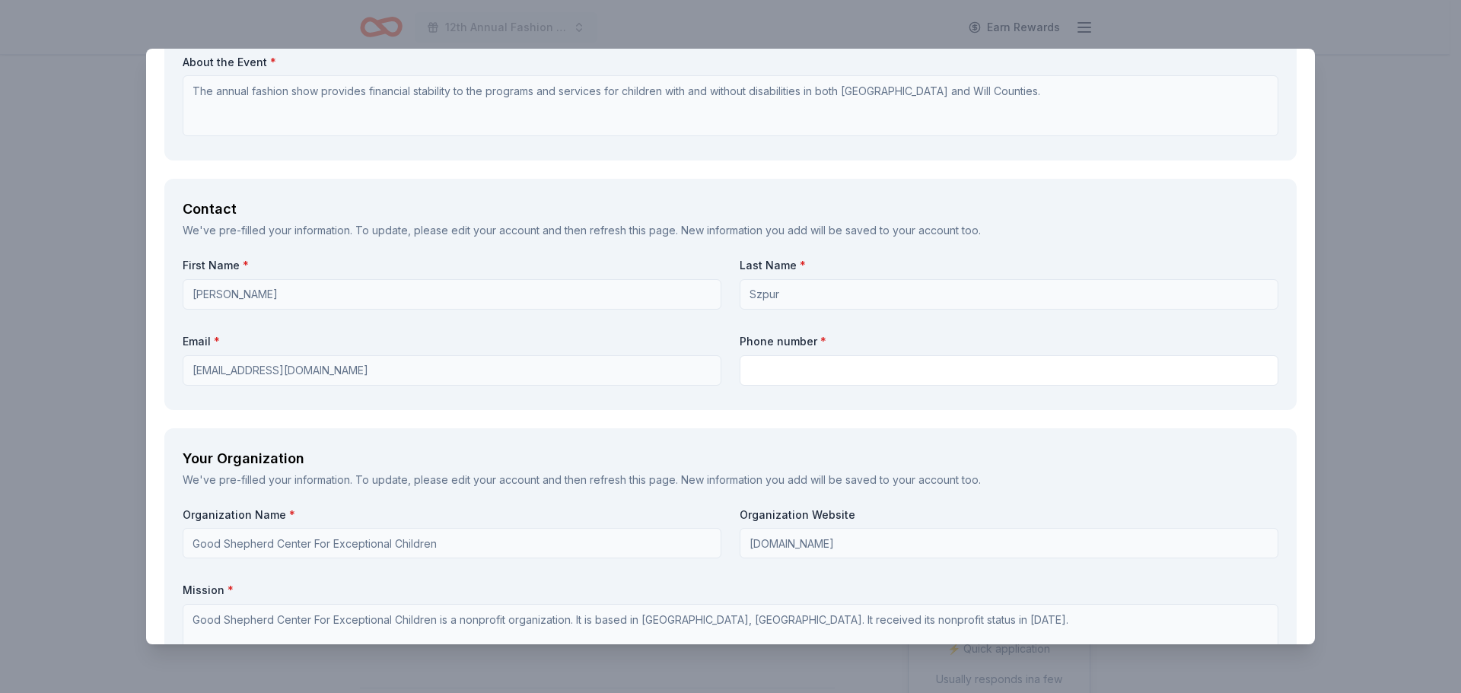
scroll to position [938, 0]
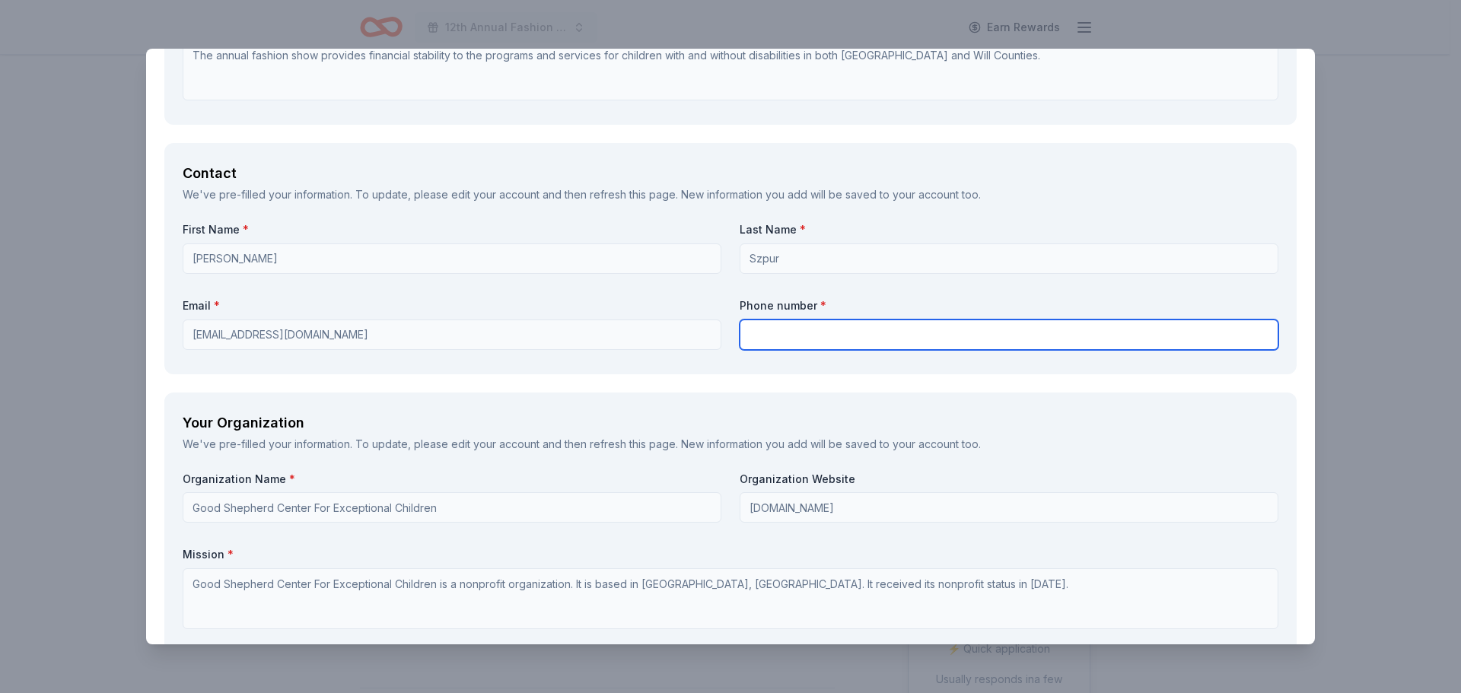
click at [773, 332] on input "text" at bounding box center [1009, 335] width 539 height 30
type input "7089853728"
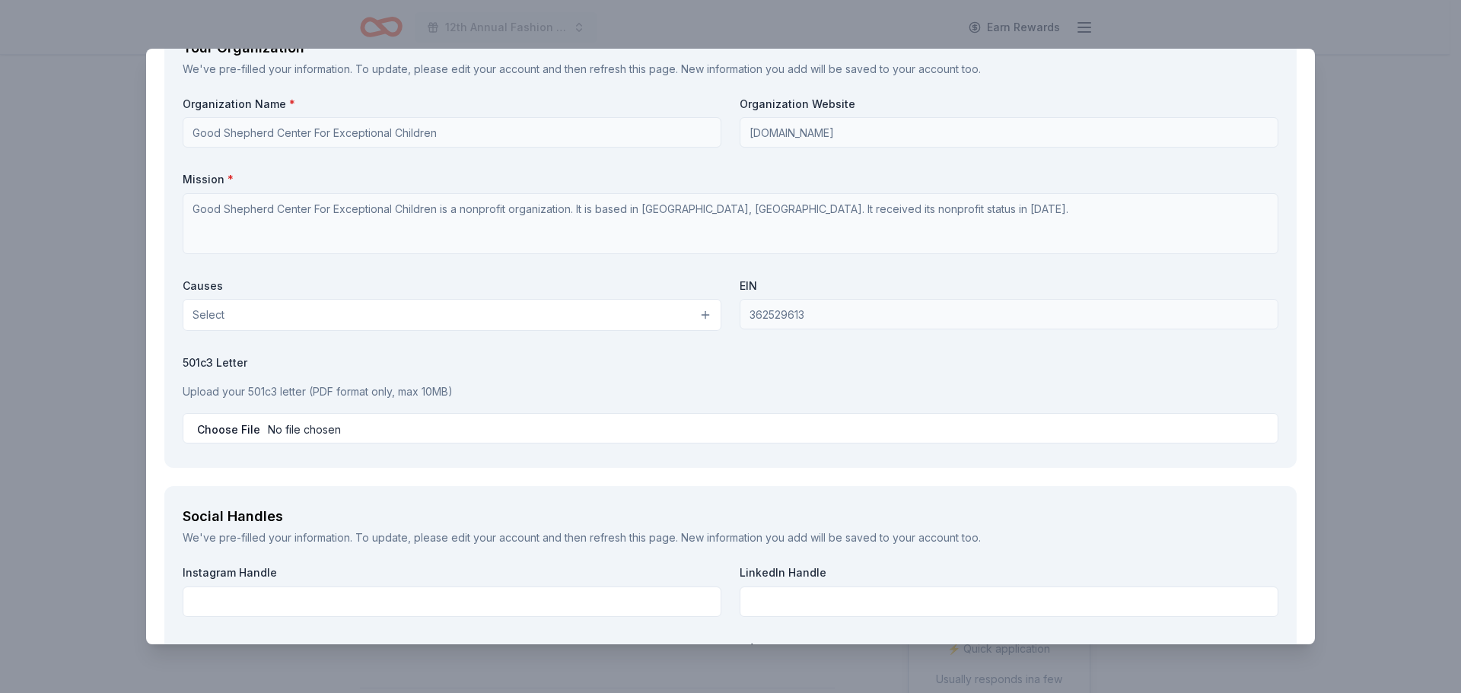
scroll to position [1319, 0]
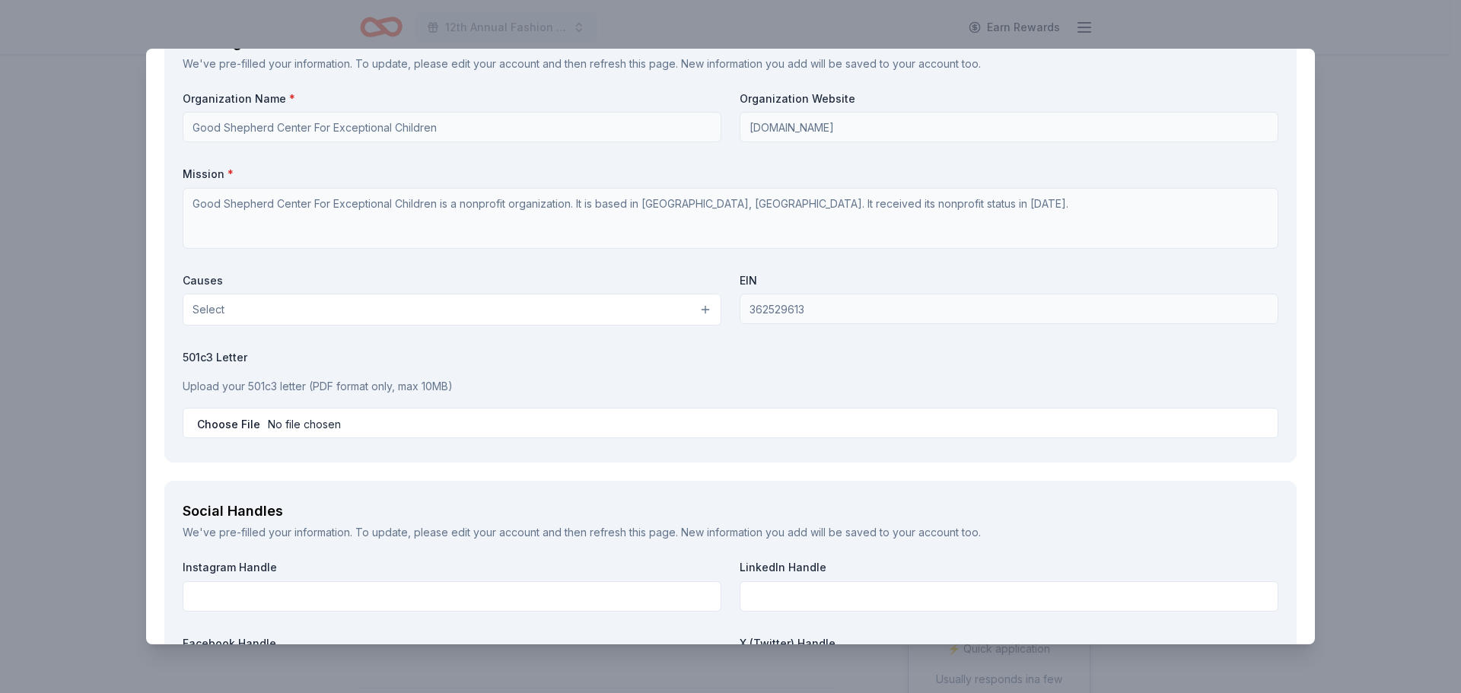
click at [260, 316] on button "Select" at bounding box center [452, 310] width 539 height 32
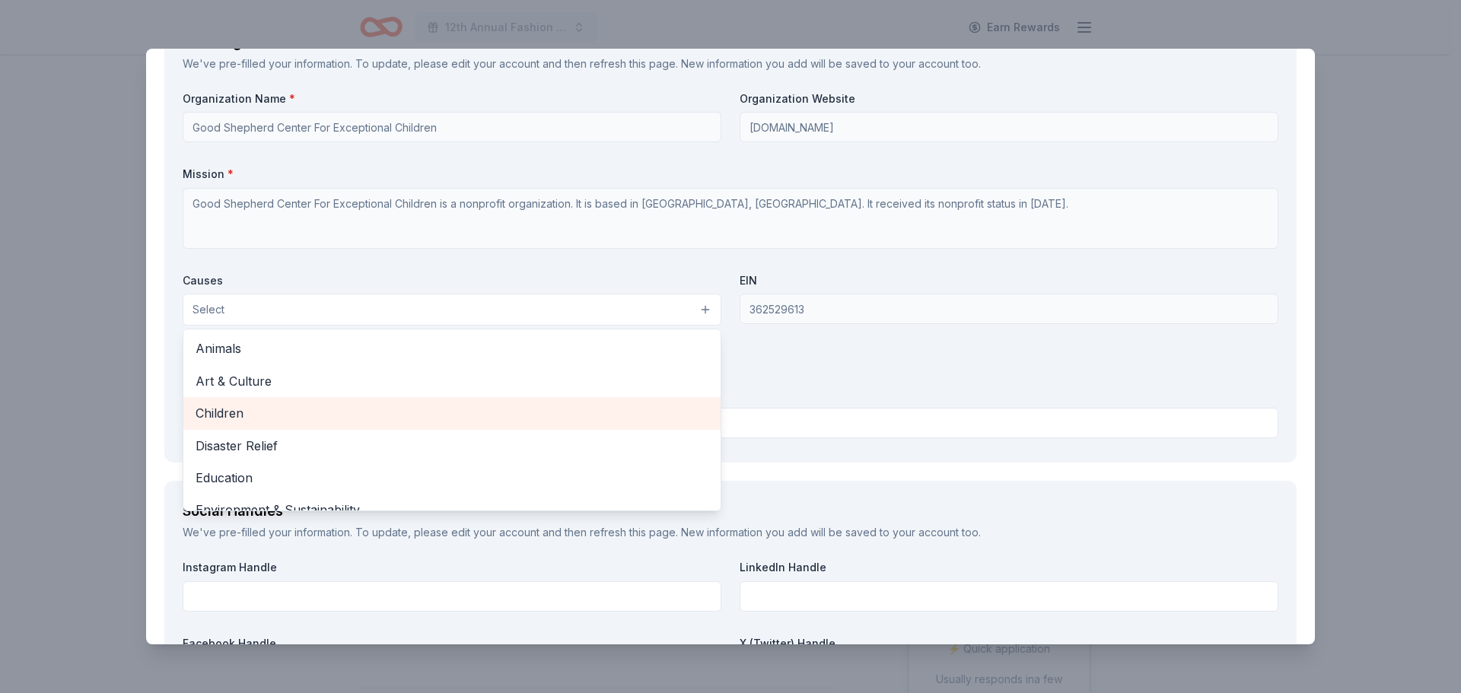
click at [241, 412] on span "Children" at bounding box center [452, 413] width 513 height 20
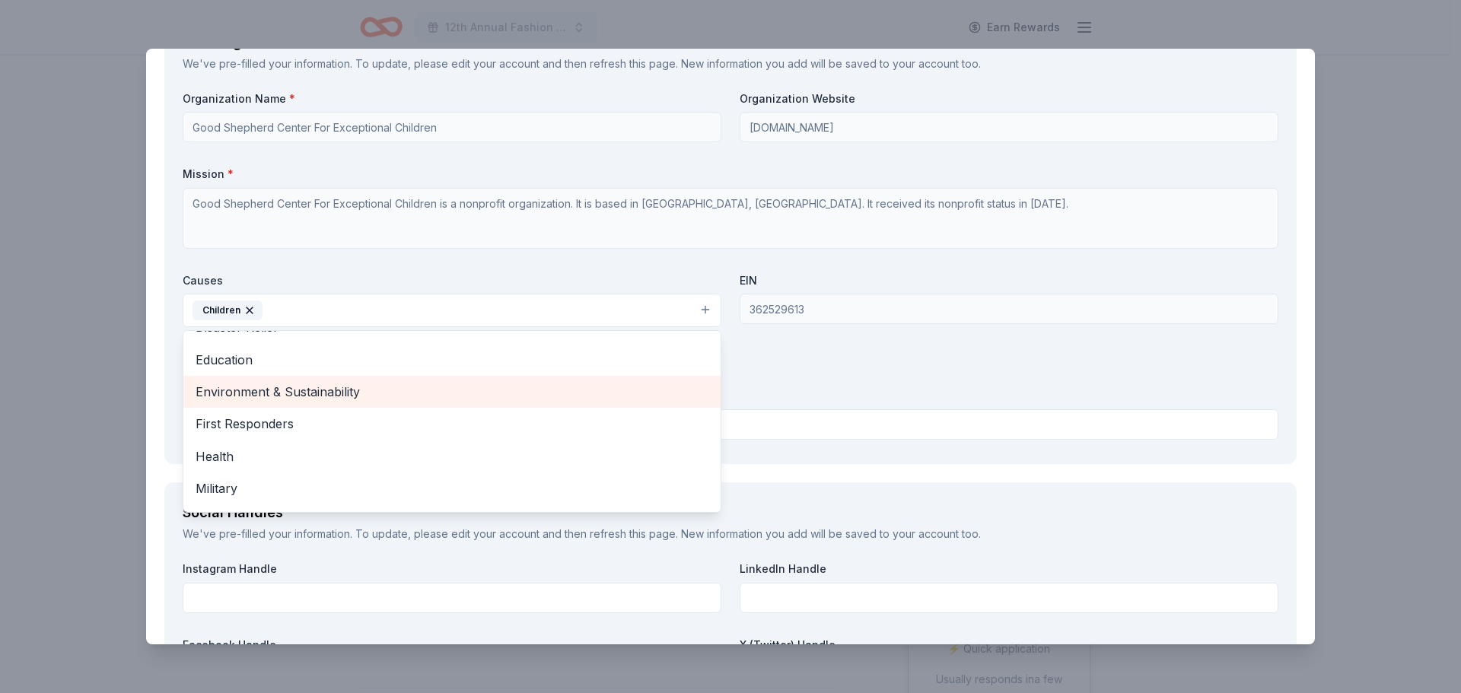
scroll to position [101, 0]
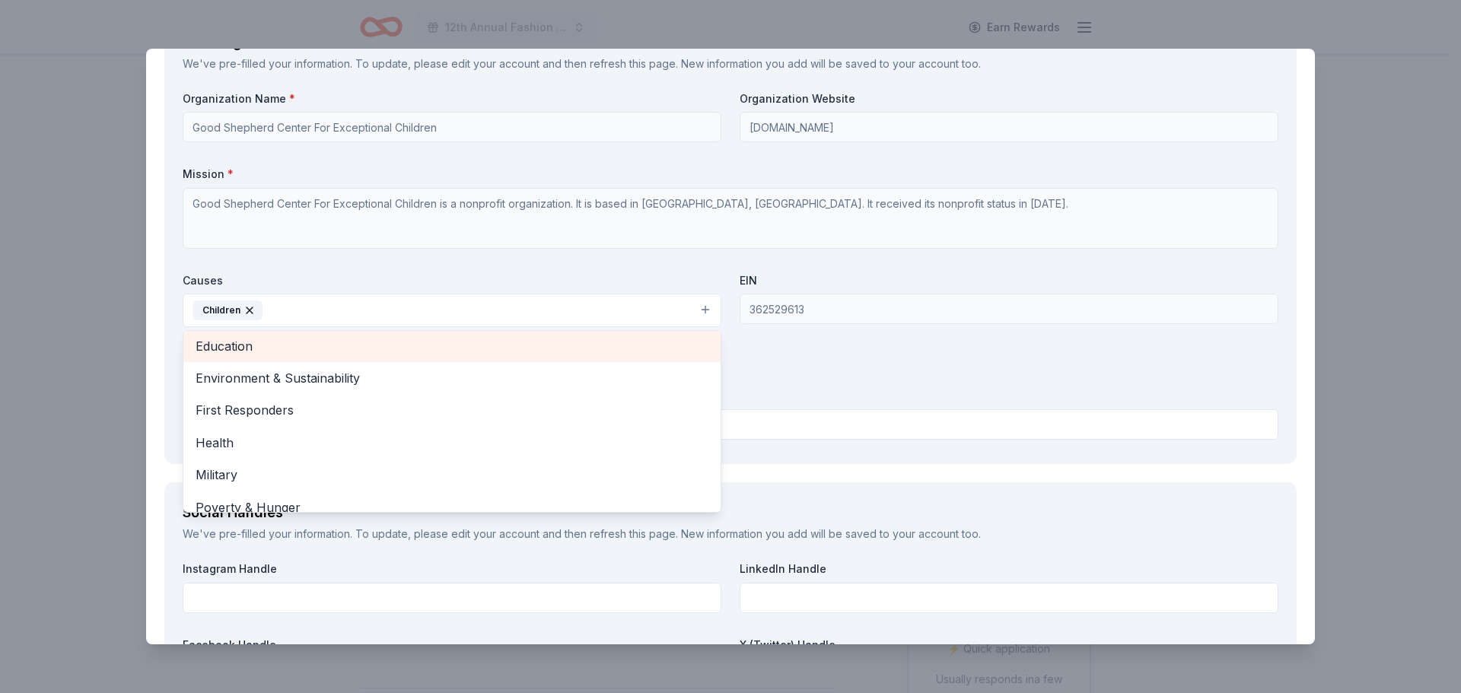
click at [215, 349] on span "Education" at bounding box center [452, 346] width 513 height 20
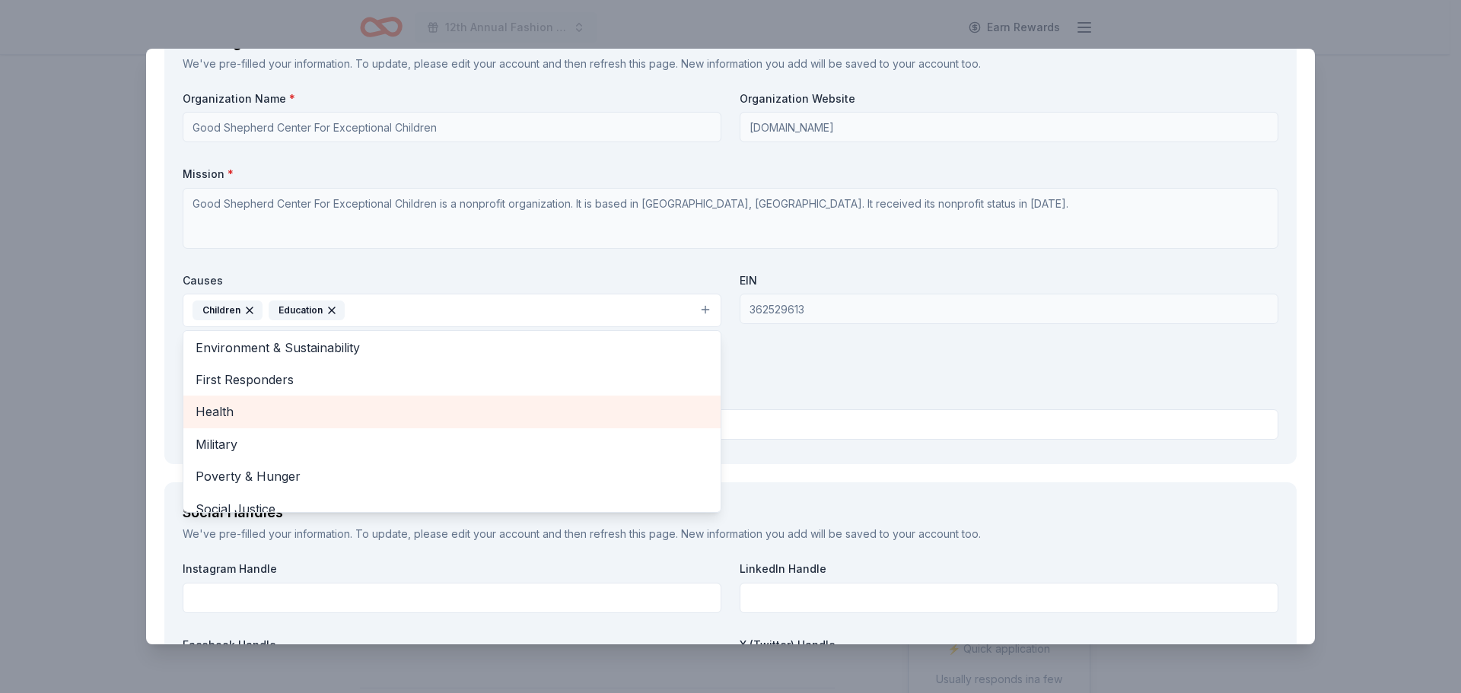
click at [216, 419] on span "Health" at bounding box center [452, 412] width 513 height 20
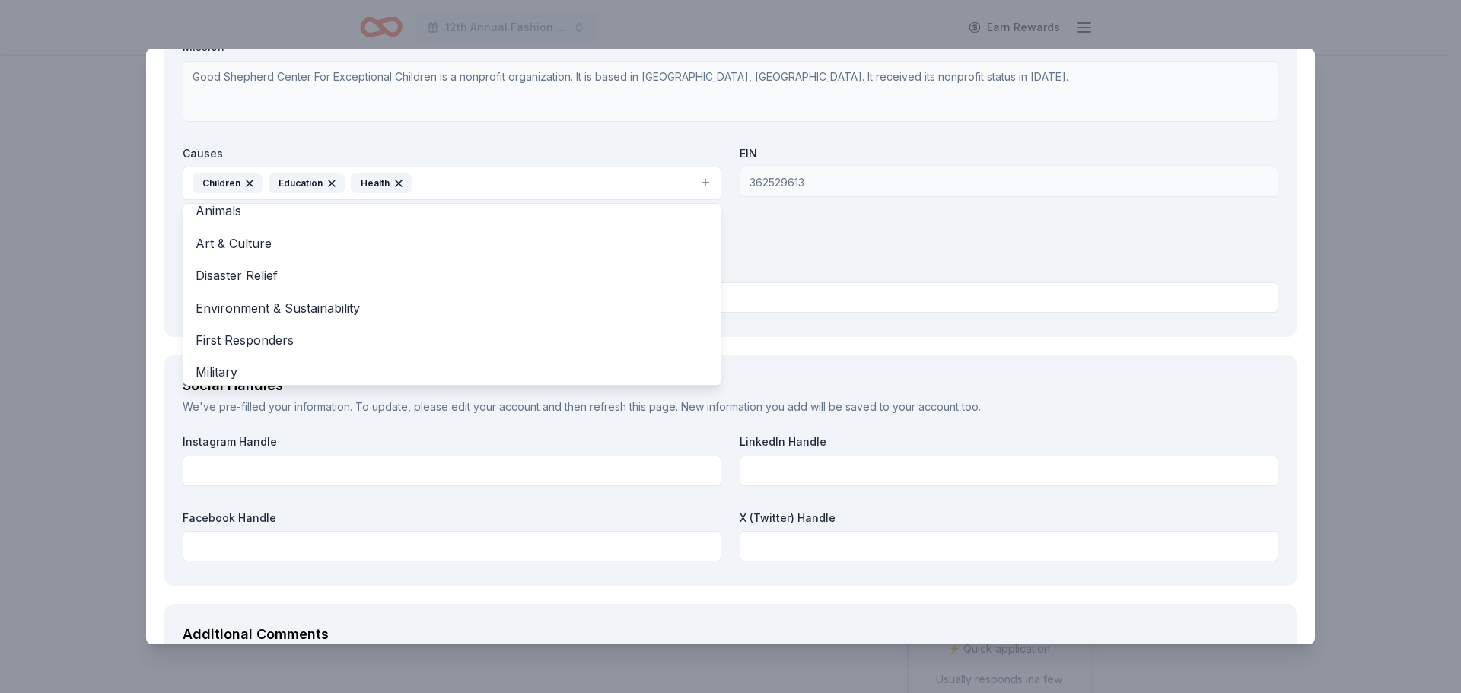
scroll to position [0, 0]
click at [824, 330] on div "Your Organization We've pre-filled your information. To update, please edit you…" at bounding box center [730, 111] width 1133 height 452
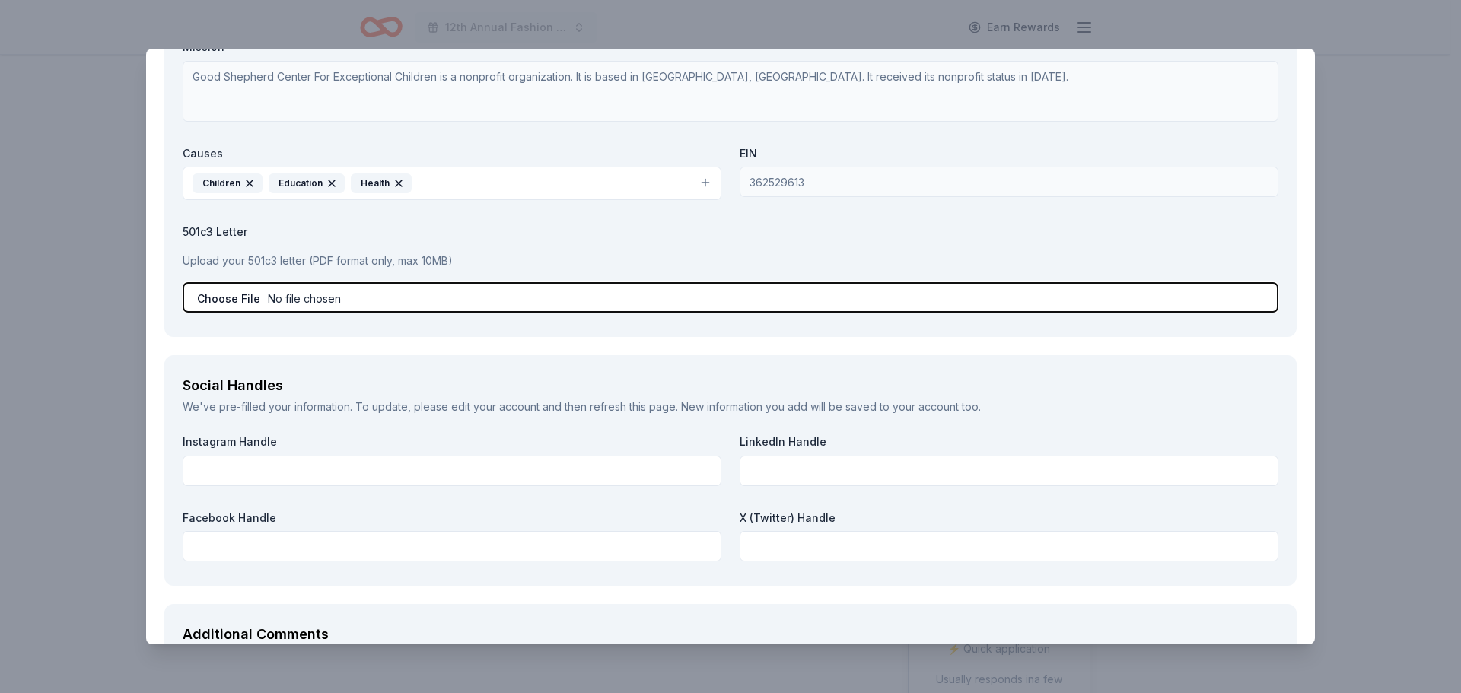
click at [276, 303] on input "file" at bounding box center [731, 297] width 1096 height 30
type input "C:\fakepath\501 (c) 3 10-20.pdf"
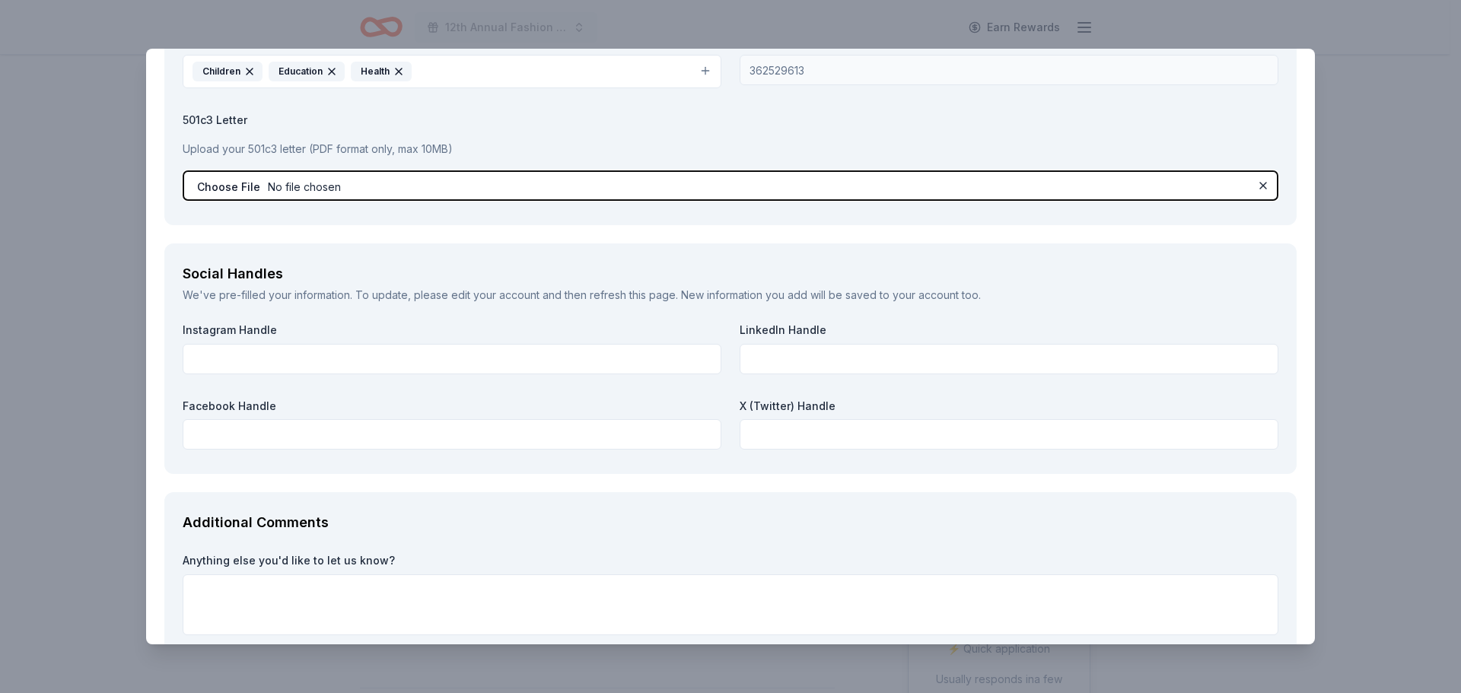
scroll to position [1573, 0]
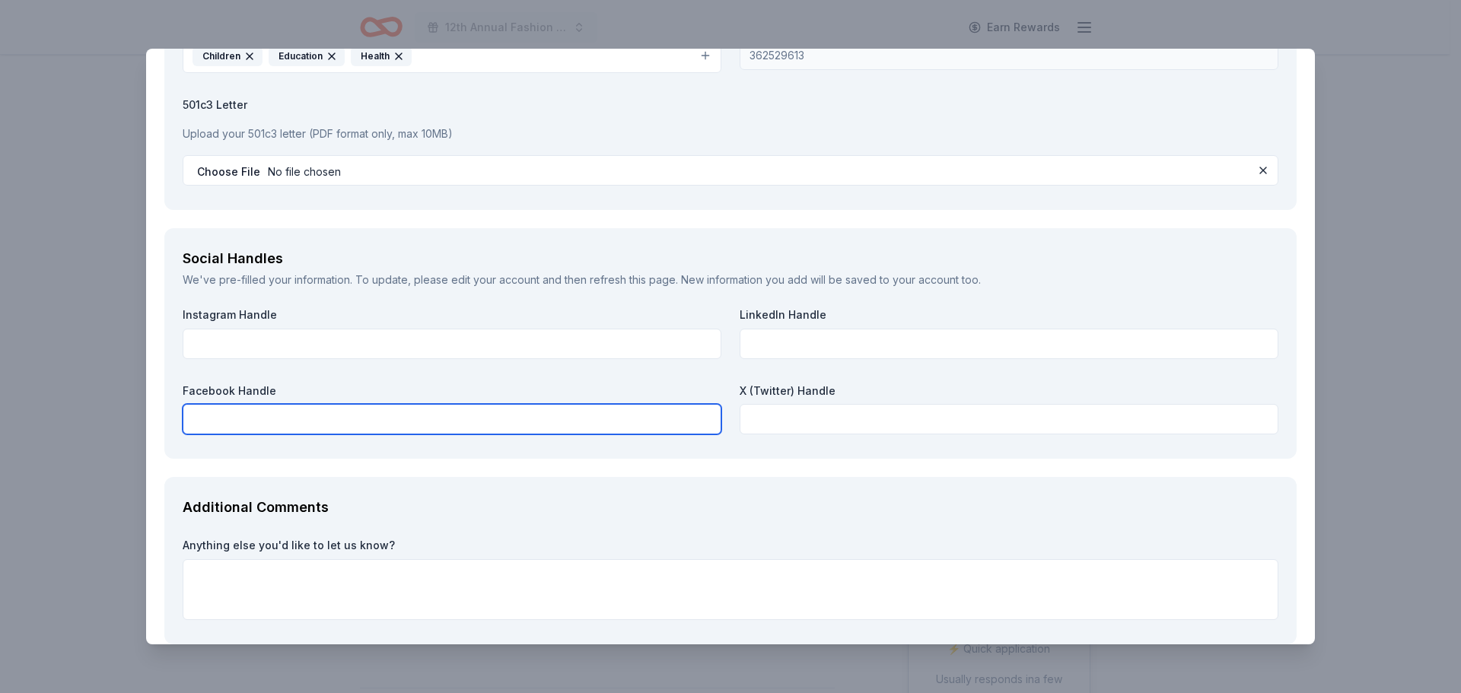
click at [209, 416] on input "text" at bounding box center [452, 419] width 539 height 30
type input "[DOMAIN_NAME][URL]"
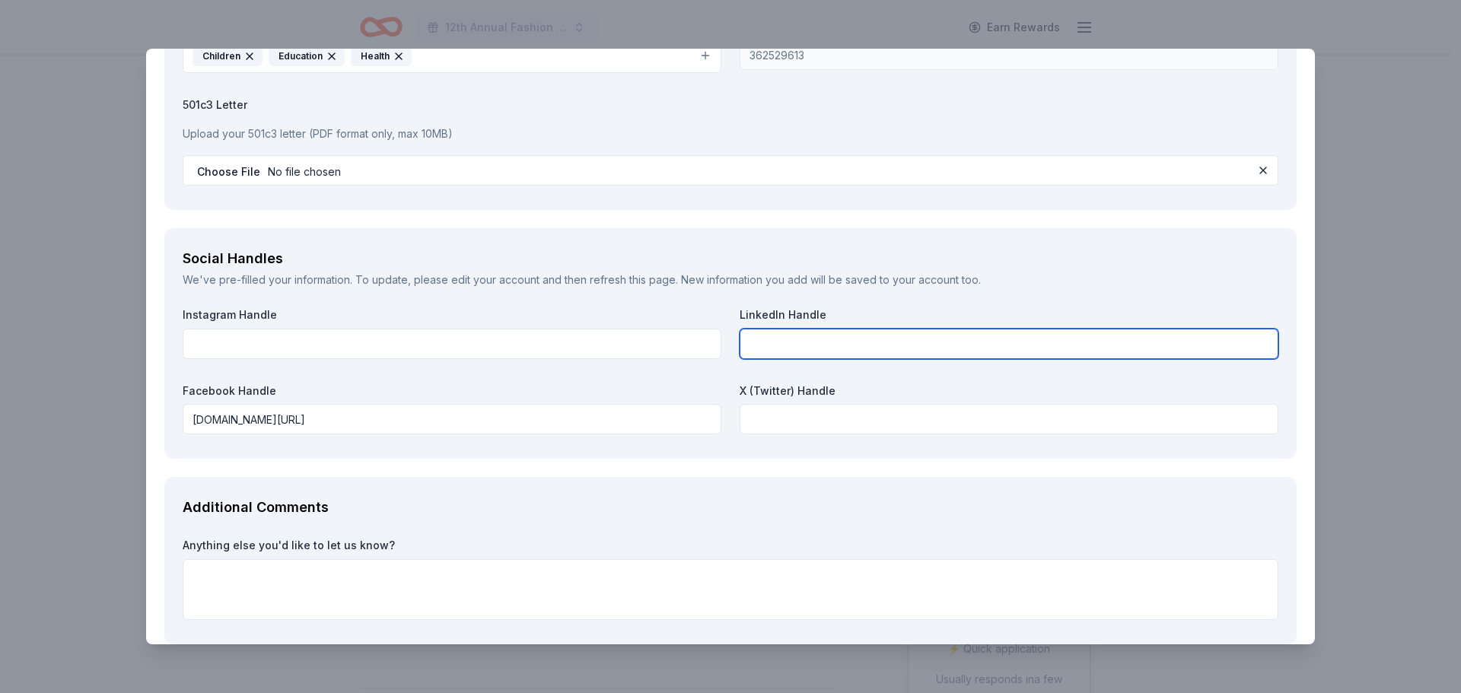
click at [765, 341] on input "text" at bounding box center [1009, 344] width 539 height 30
